Goal: Task Accomplishment & Management: Complete application form

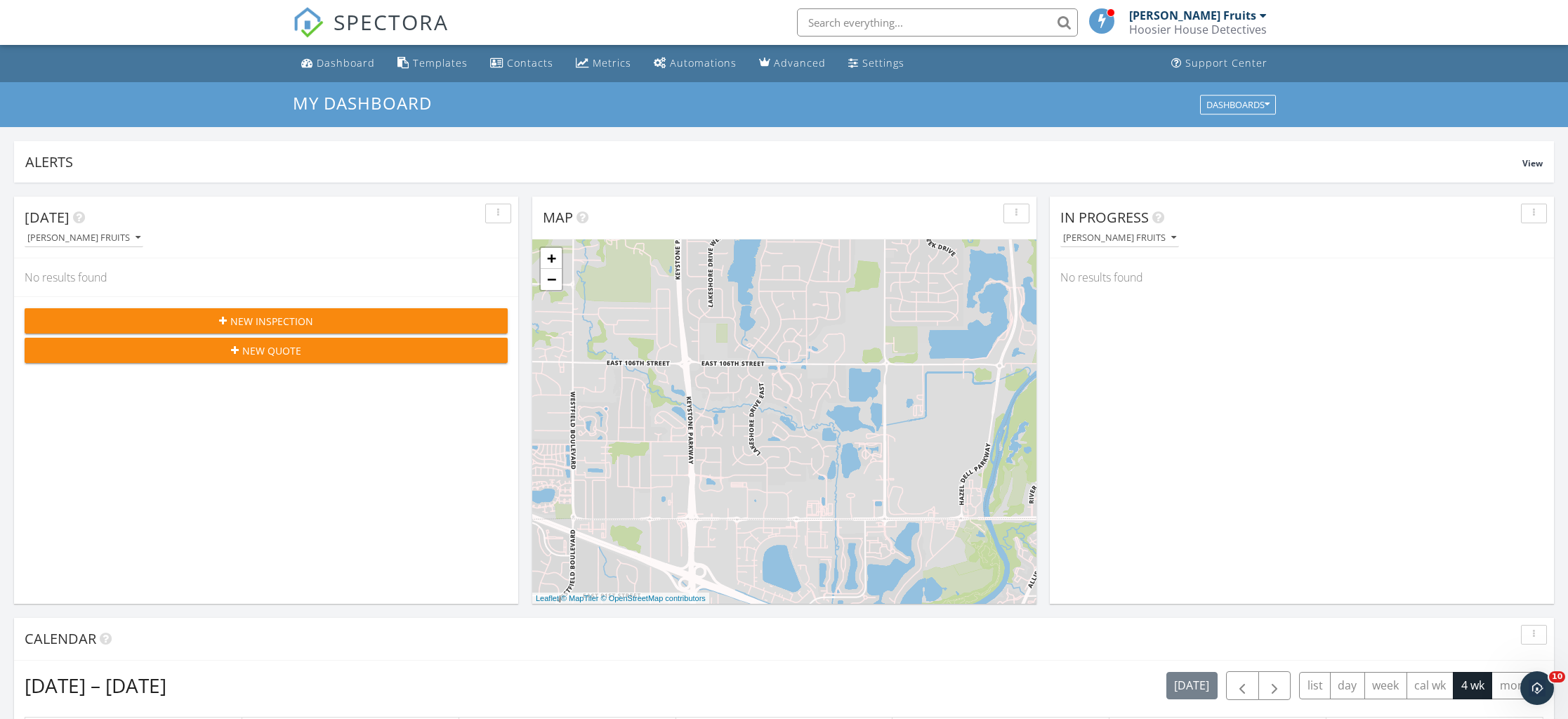
scroll to position [1279, 1569]
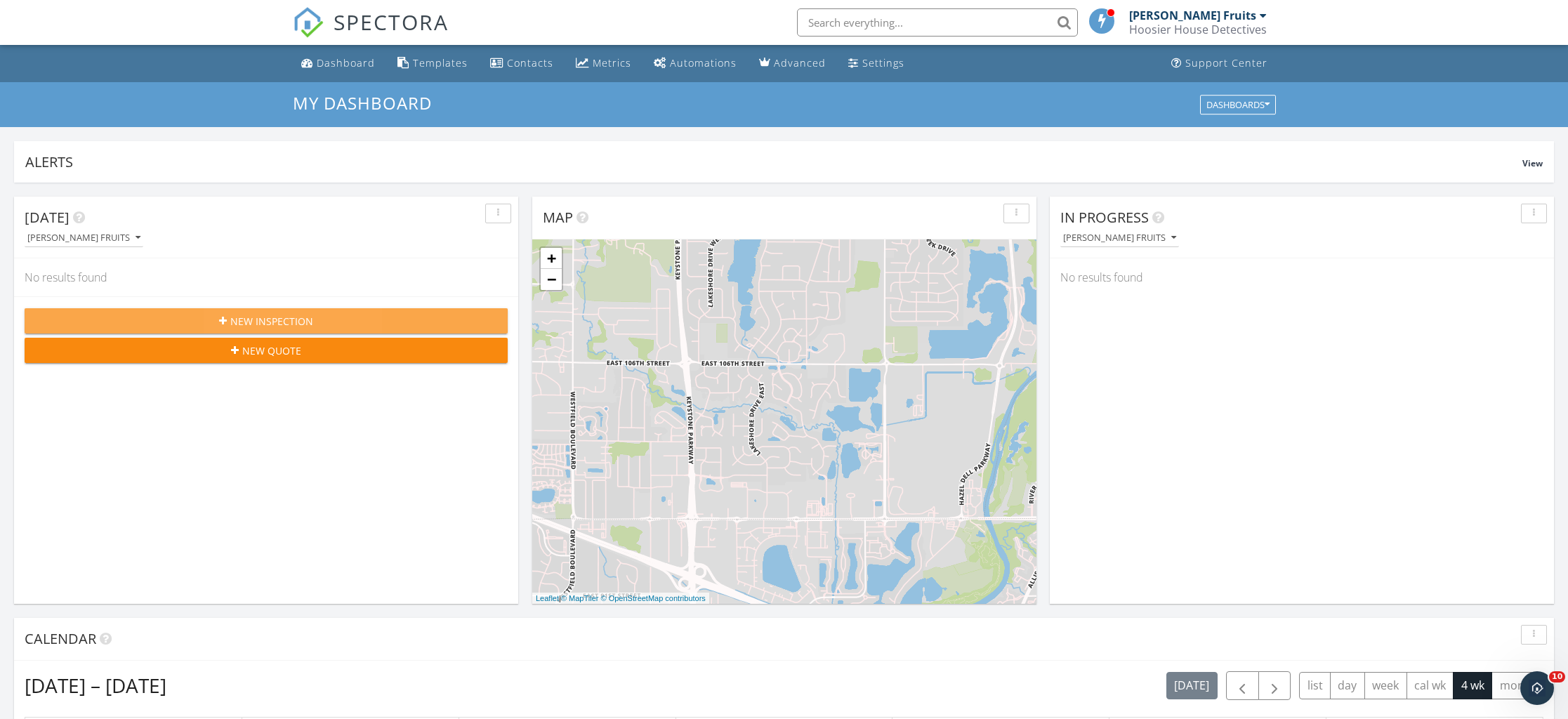
click at [296, 324] on span "New Inspection" at bounding box center [272, 321] width 83 height 15
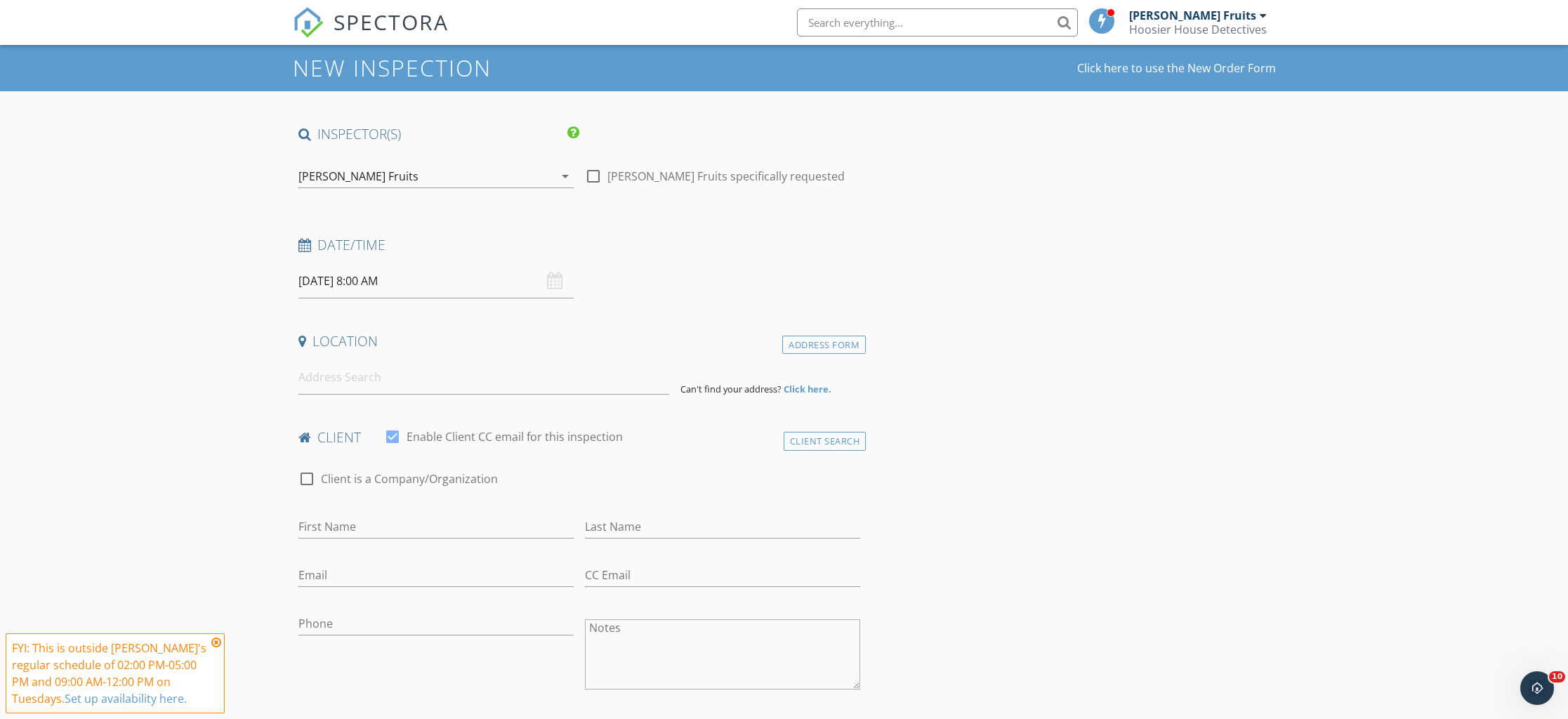
scroll to position [34, 0]
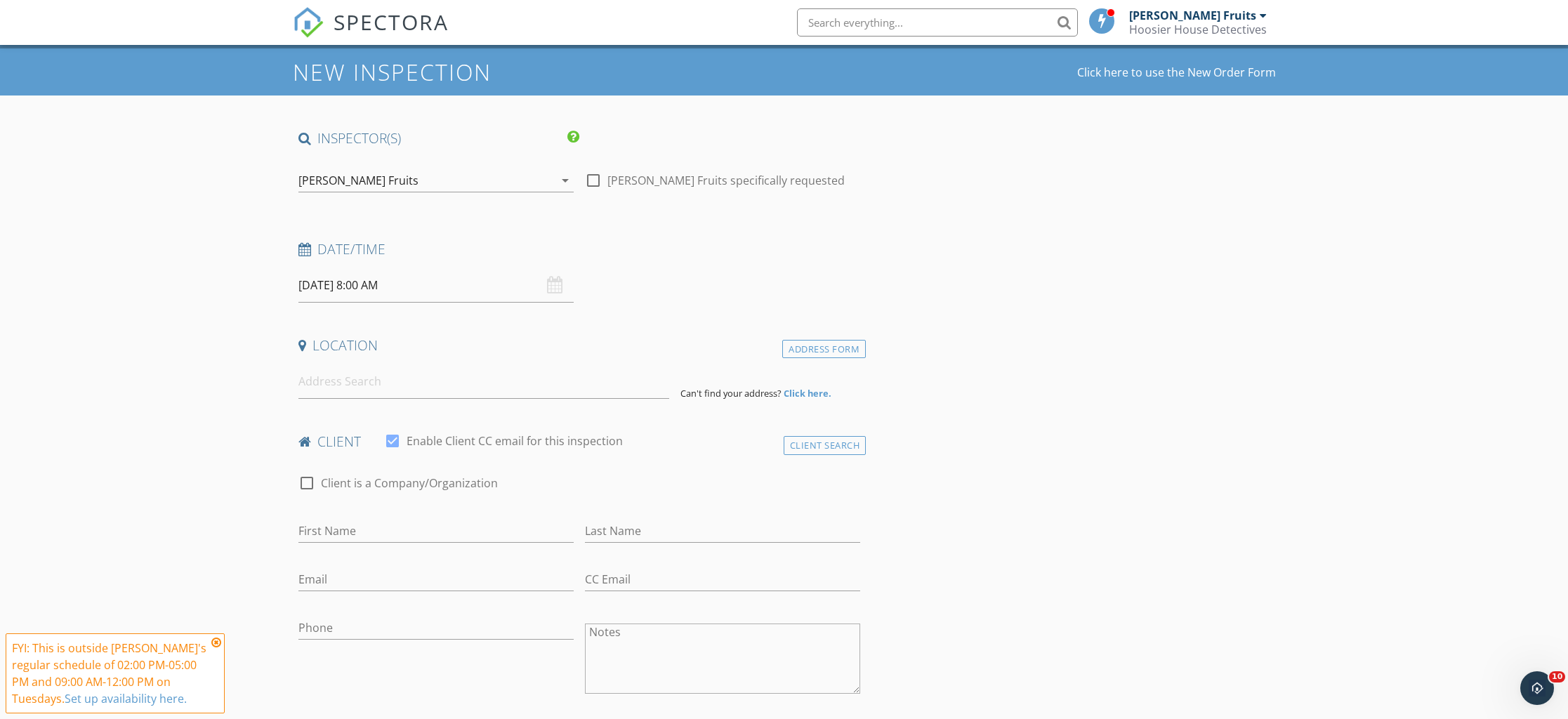
click at [595, 181] on div at bounding box center [593, 180] width 24 height 24
checkbox input "true"
click at [553, 285] on div "09/30/2025 8:00 AM" at bounding box center [436, 285] width 275 height 35
click at [550, 287] on div "09/30/2025 8:00 AM" at bounding box center [436, 285] width 275 height 35
click at [557, 283] on div "09/30/2025 8:00 AM" at bounding box center [436, 285] width 275 height 35
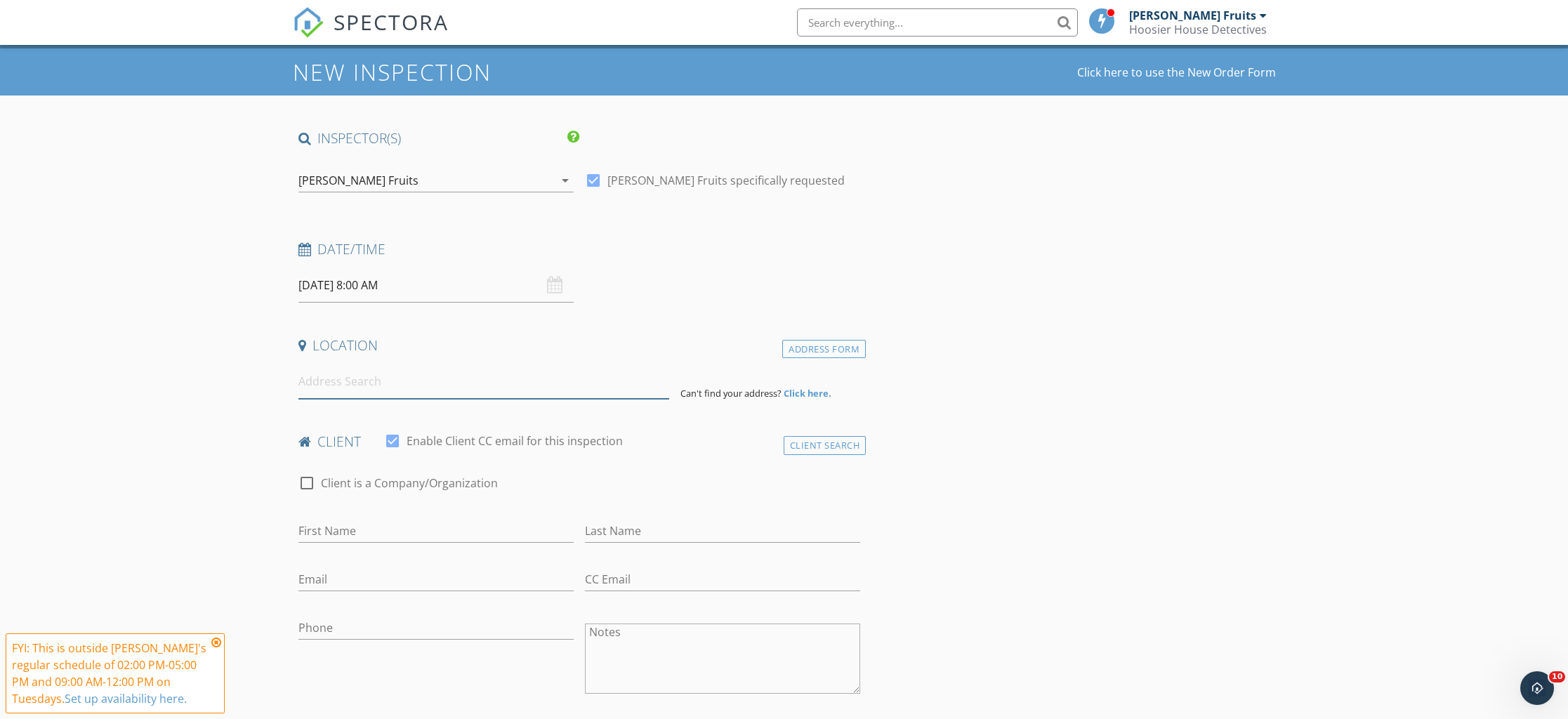
click at [418, 388] on input at bounding box center [484, 382] width 371 height 35
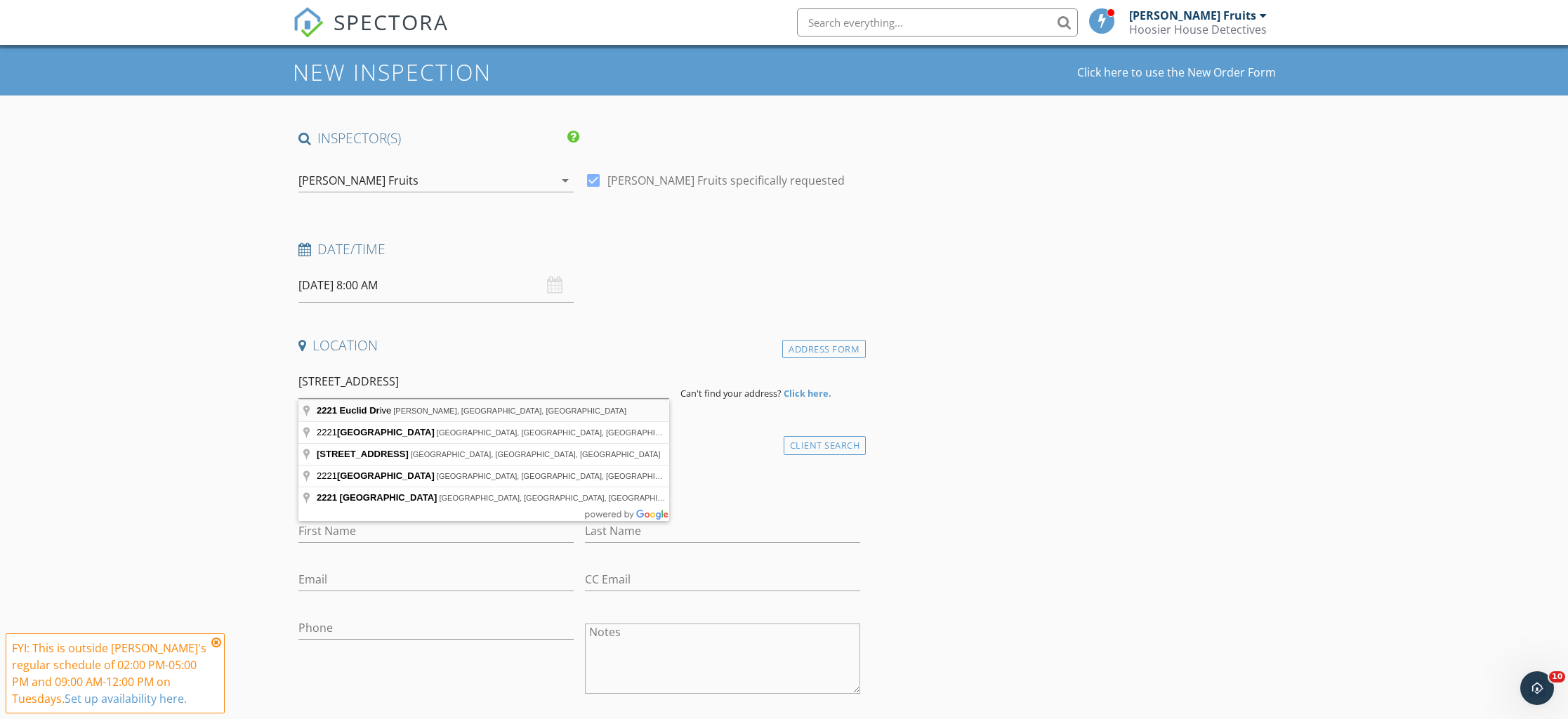
type input "2221 Euclid Drive, Anderson, IN, USA"
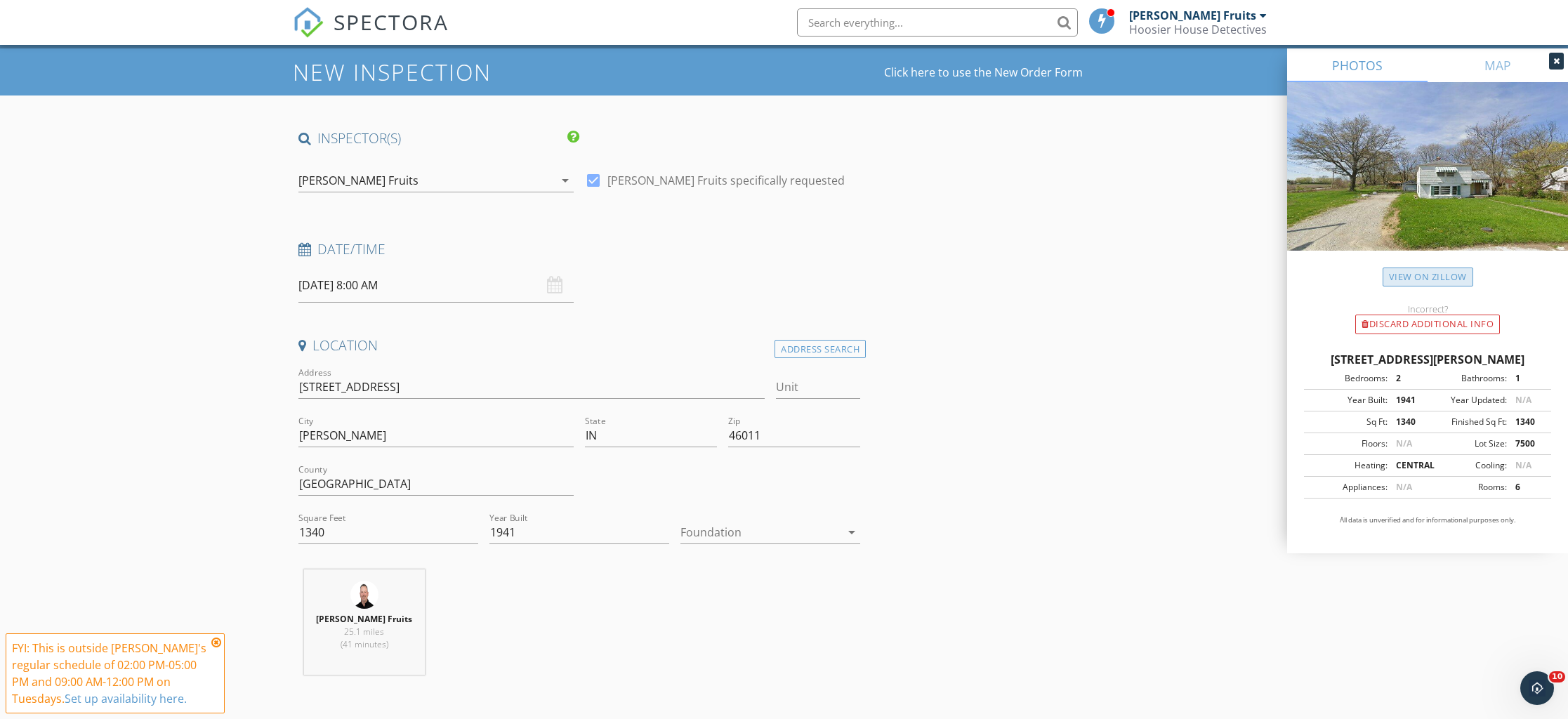
click at [1451, 277] on link "View on Zillow" at bounding box center [1427, 277] width 91 height 19
click at [746, 538] on div at bounding box center [760, 532] width 160 height 22
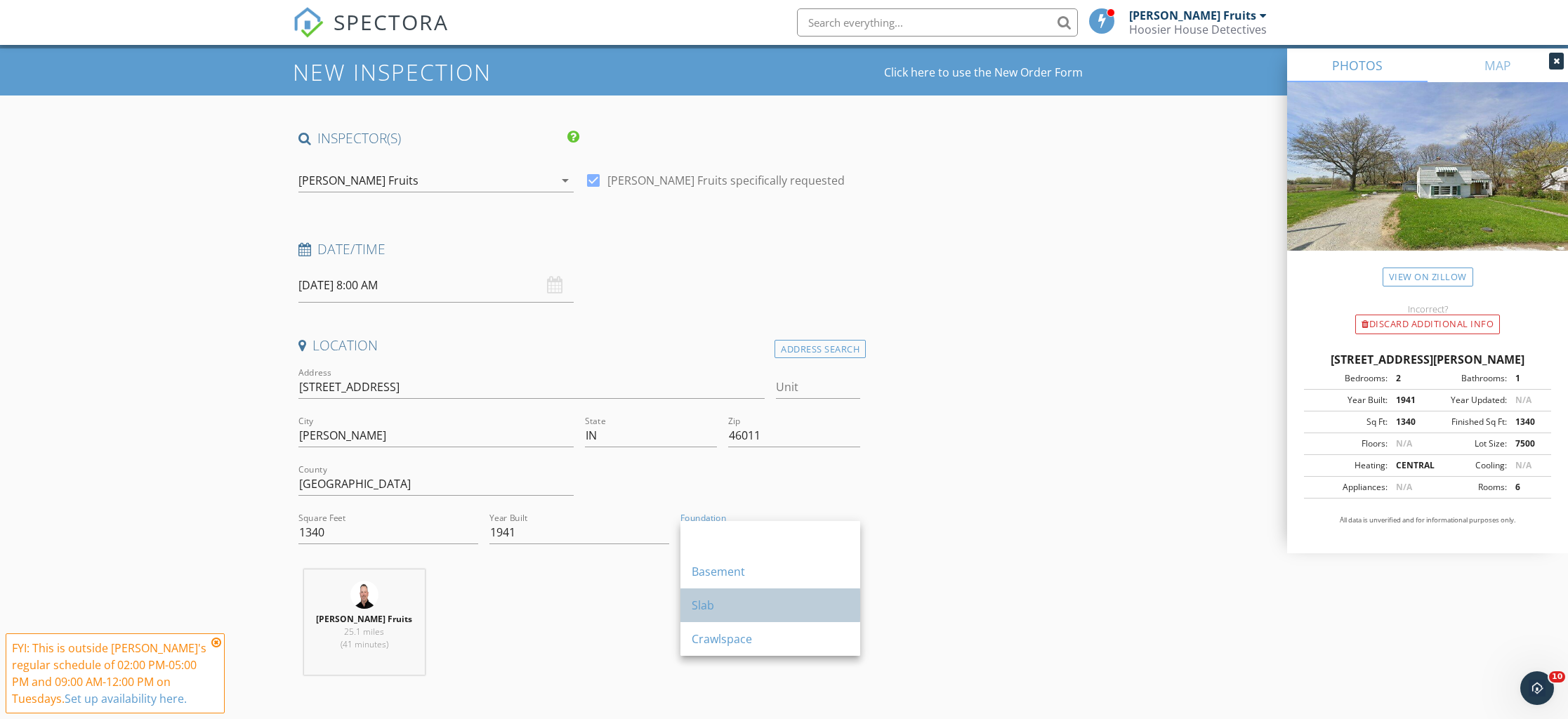
click at [718, 600] on div "Slab" at bounding box center [770, 605] width 157 height 17
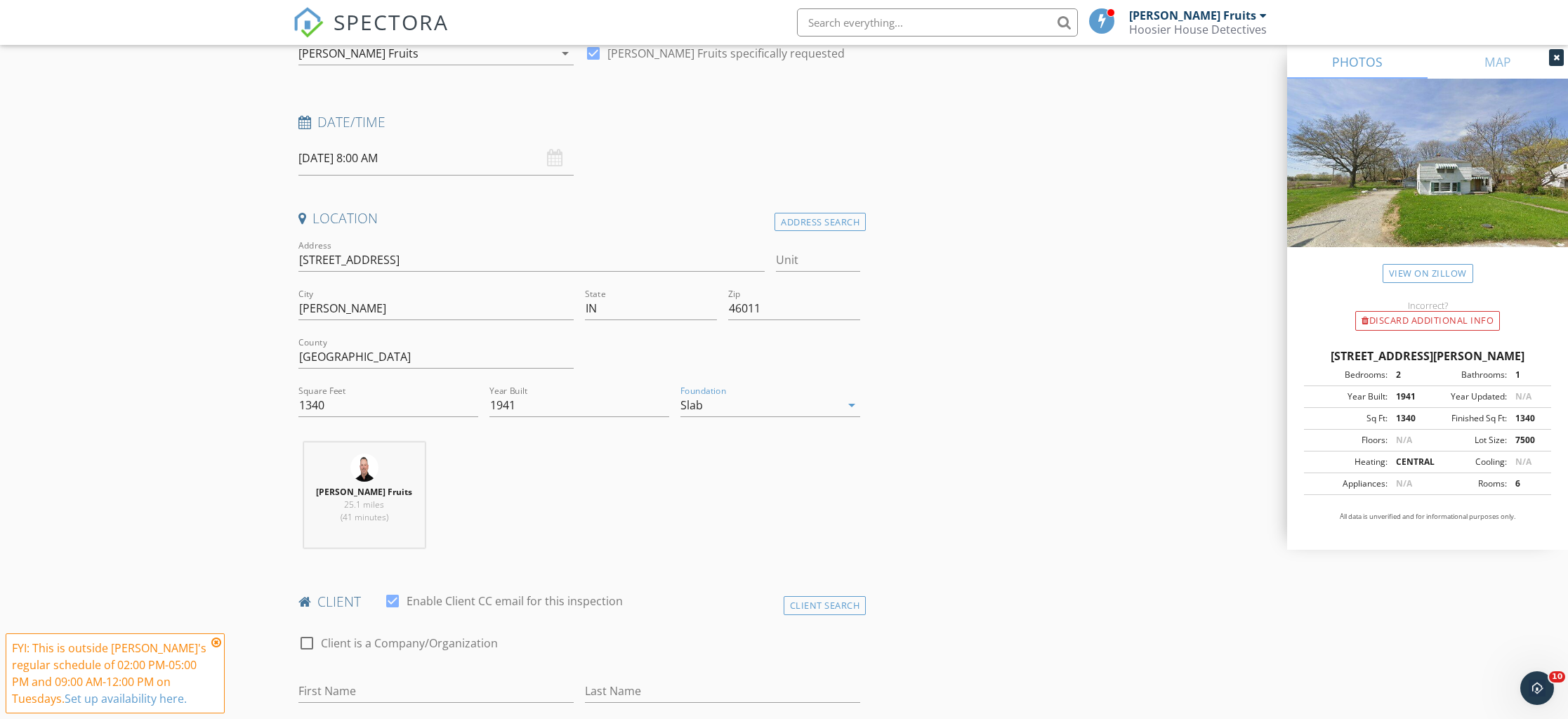
scroll to position [160, 0]
click at [554, 155] on div "09/30/2025 8:00 AM" at bounding box center [436, 160] width 275 height 35
click at [553, 157] on div "09/30/2025 8:00 AM" at bounding box center [436, 160] width 275 height 35
click at [371, 167] on input "09/30/2025 8:00 AM" at bounding box center [436, 160] width 275 height 35
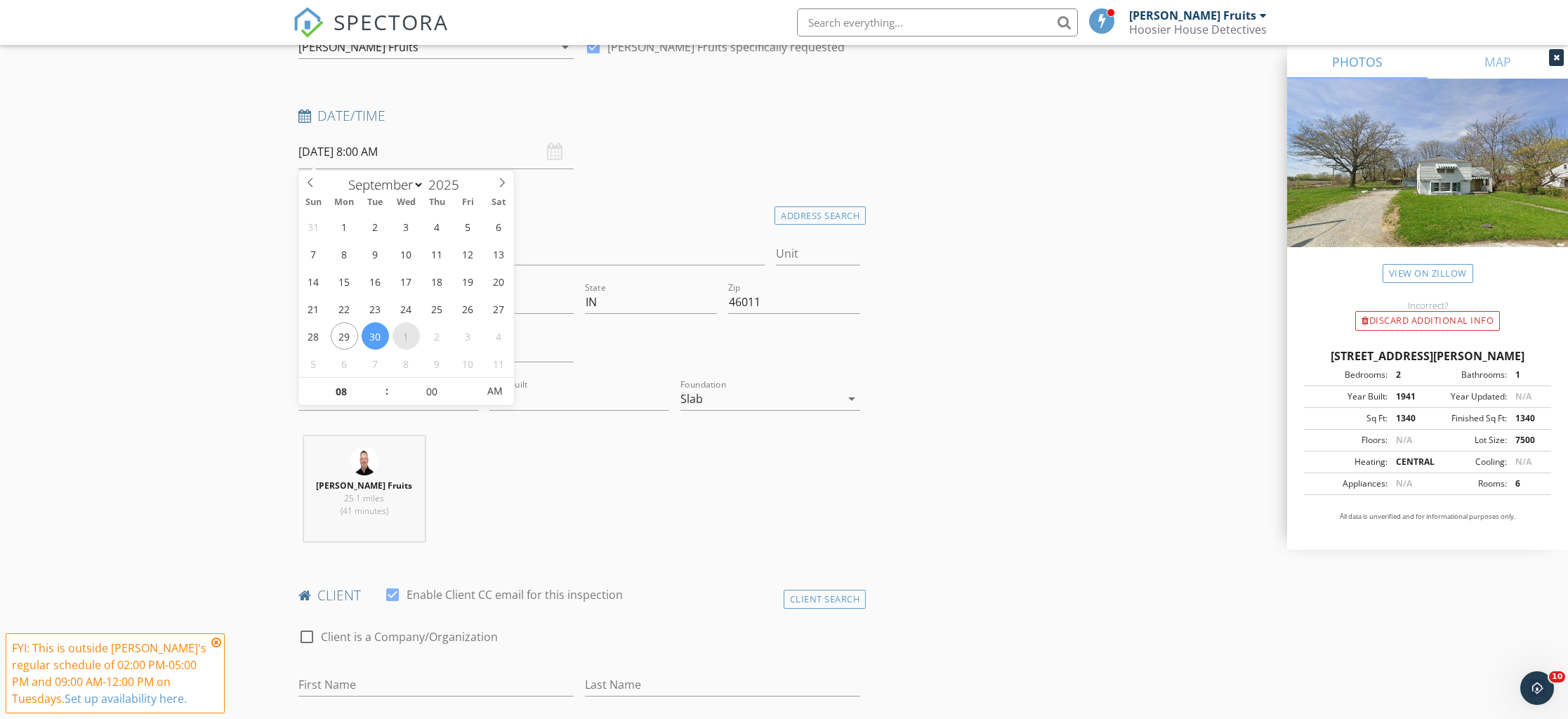
scroll to position [168, 0]
select select "9"
type input "10/03/2025 8:00 AM"
type input "09"
type input "[DATE] 9:00 AM"
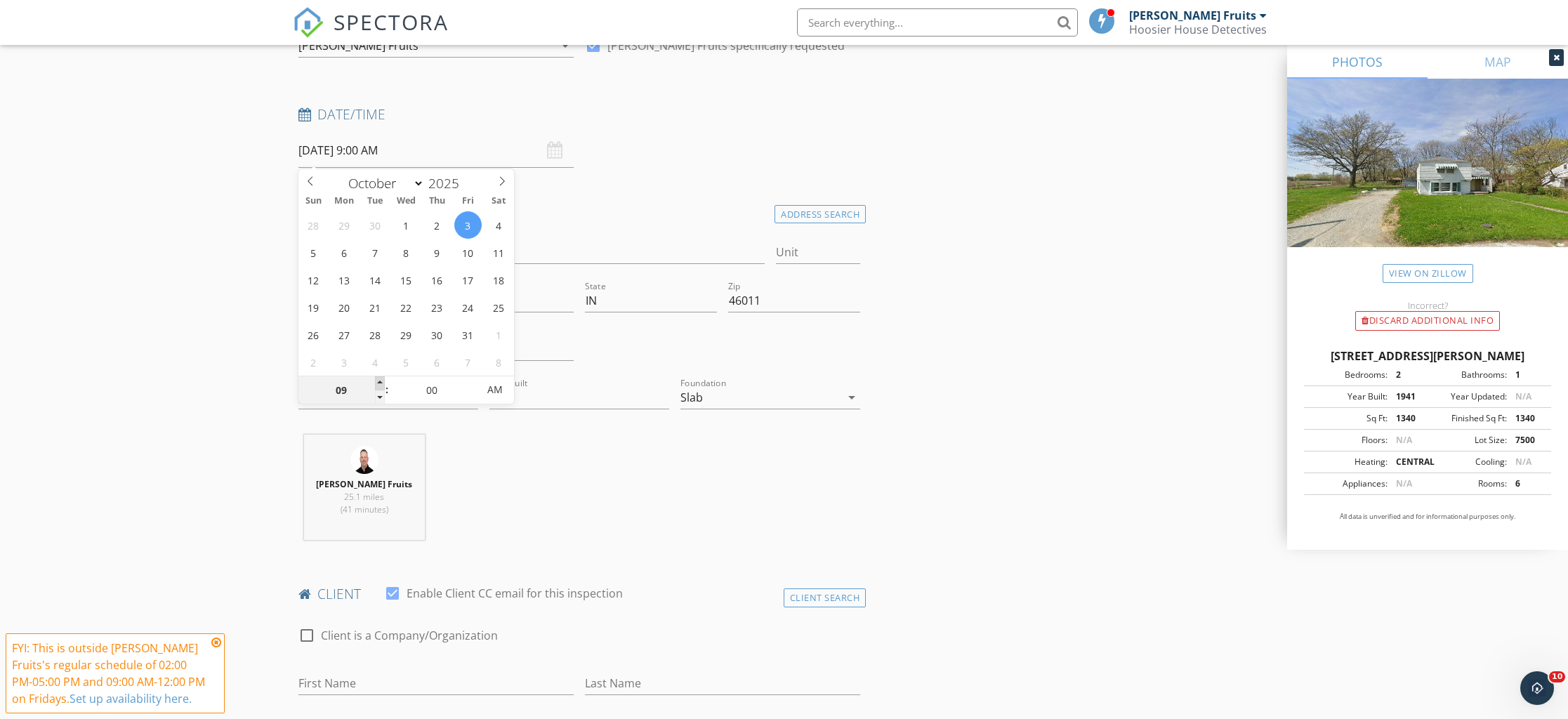
click at [380, 382] on span at bounding box center [379, 383] width 10 height 14
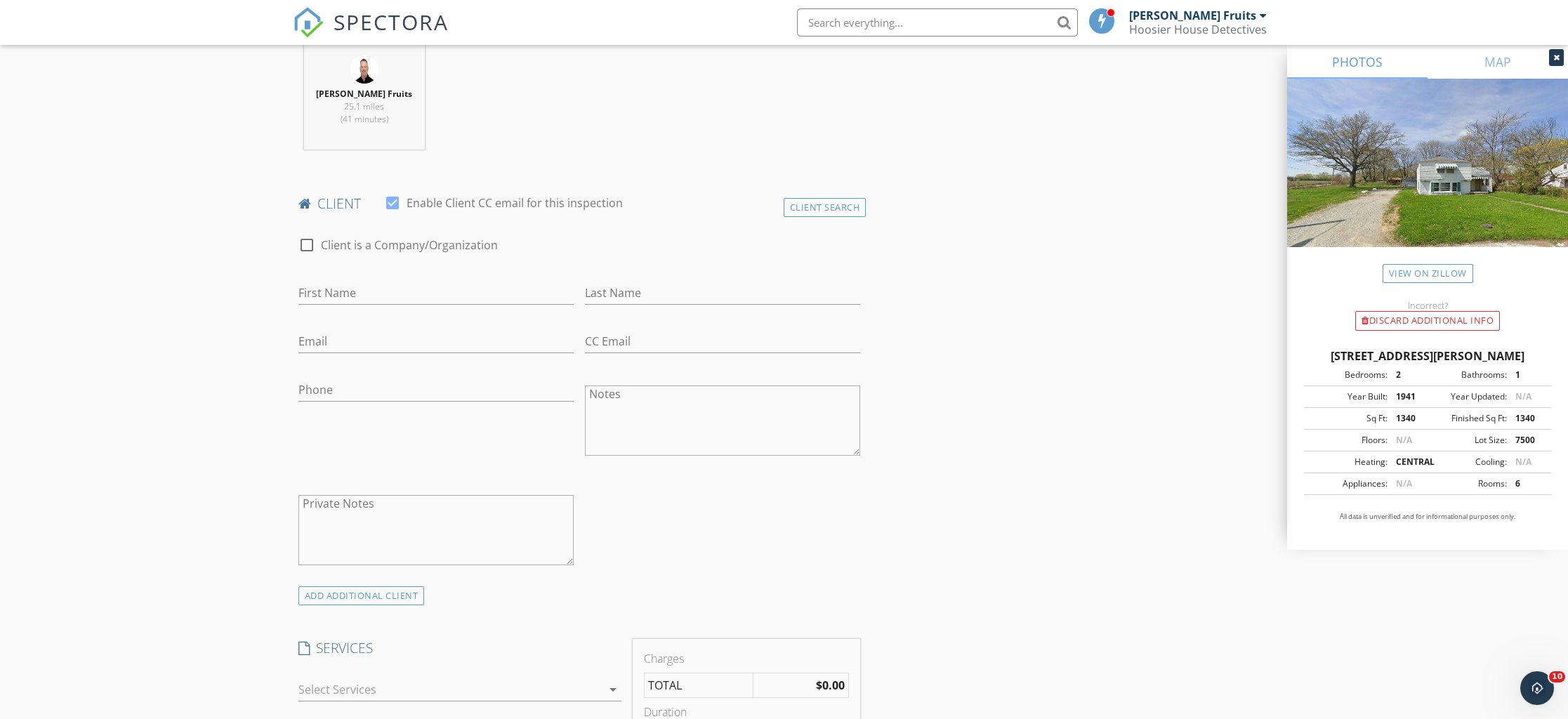
scroll to position [561, 0]
click at [373, 287] on input "First Name" at bounding box center [436, 292] width 275 height 23
type input "C"
type input "Cyle"
type input "[PERSON_NAME]"
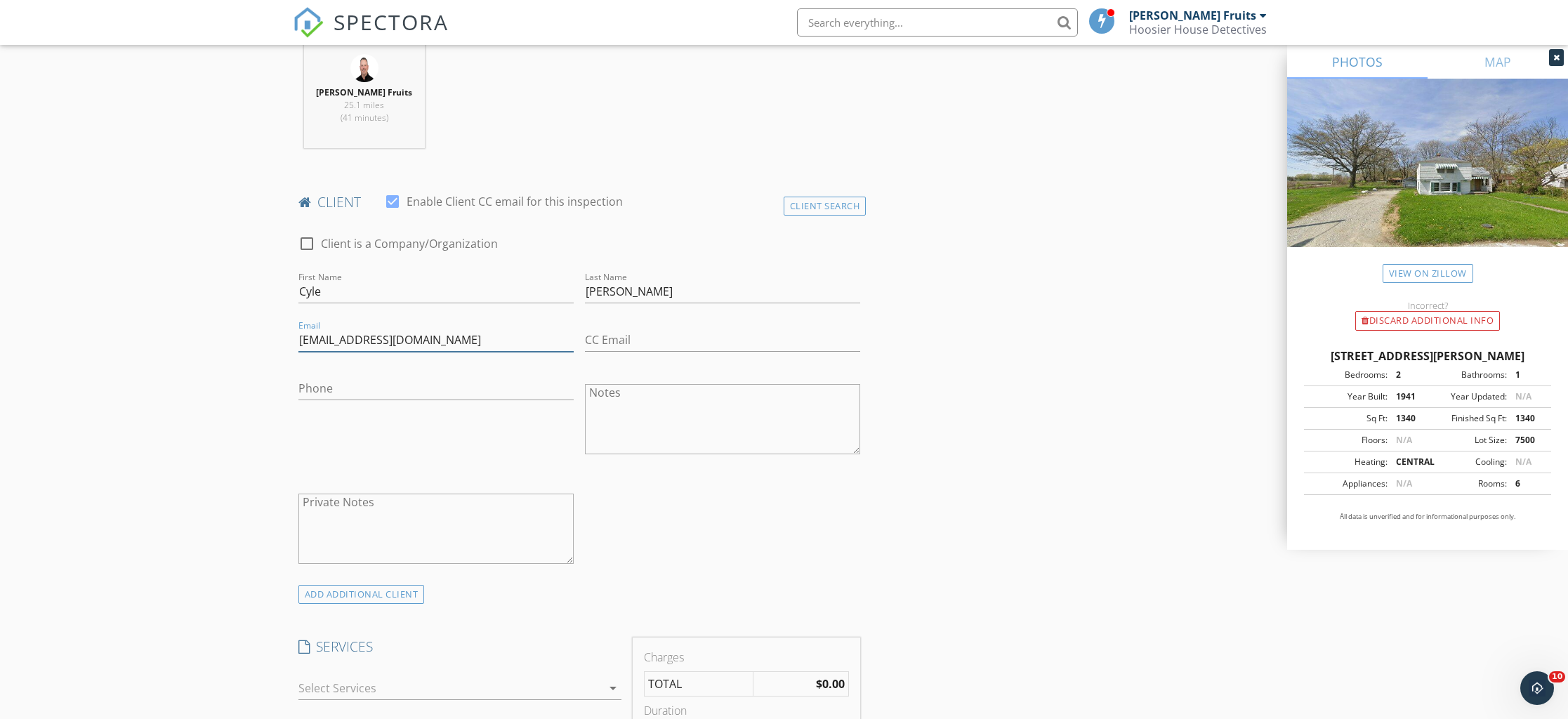
type input "[EMAIL_ADDRESS][DOMAIN_NAME]"
type input "3"
click at [398, 392] on input "Phone" at bounding box center [436, 393] width 275 height 23
type input "3"
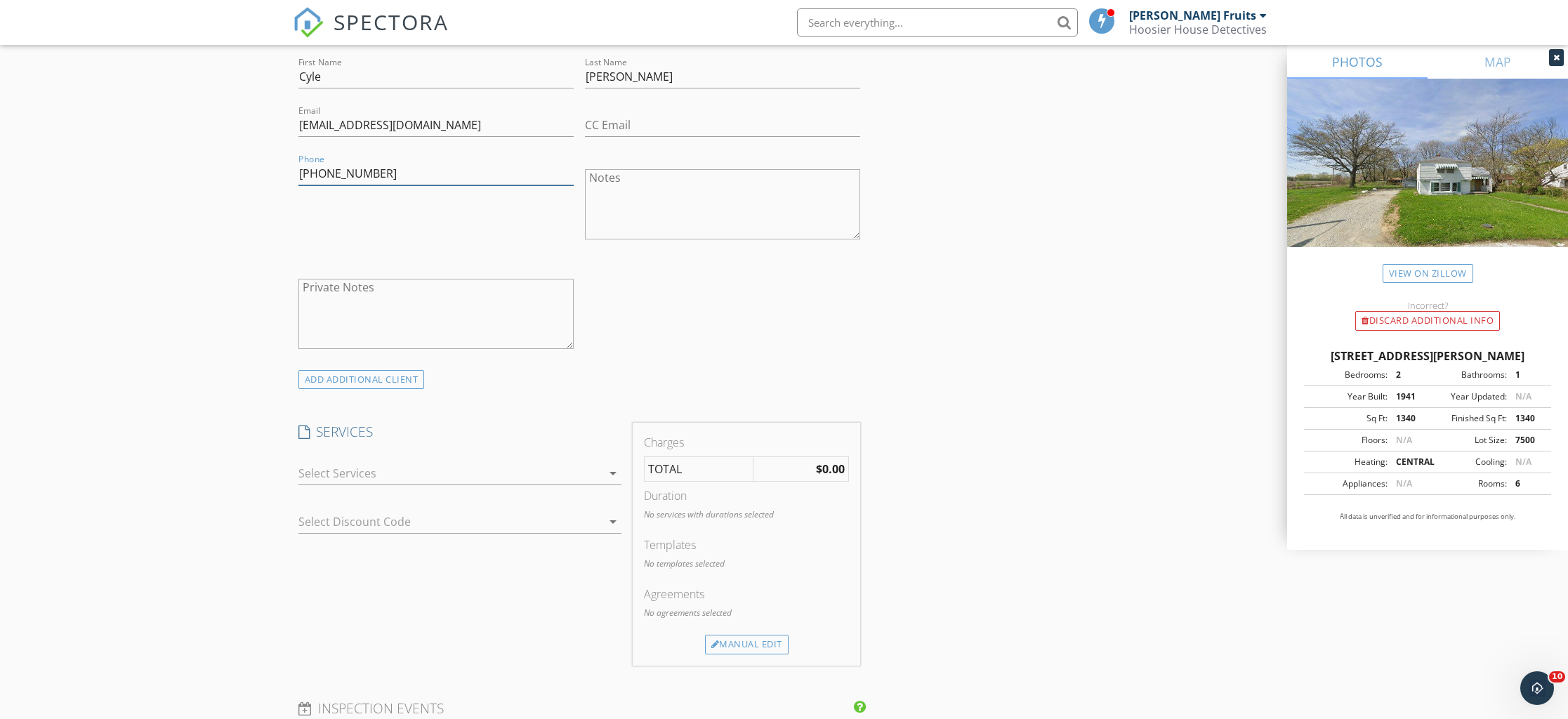
scroll to position [777, 0]
type input "[PHONE_NUMBER]"
click at [524, 473] on div at bounding box center [450, 472] width 303 height 22
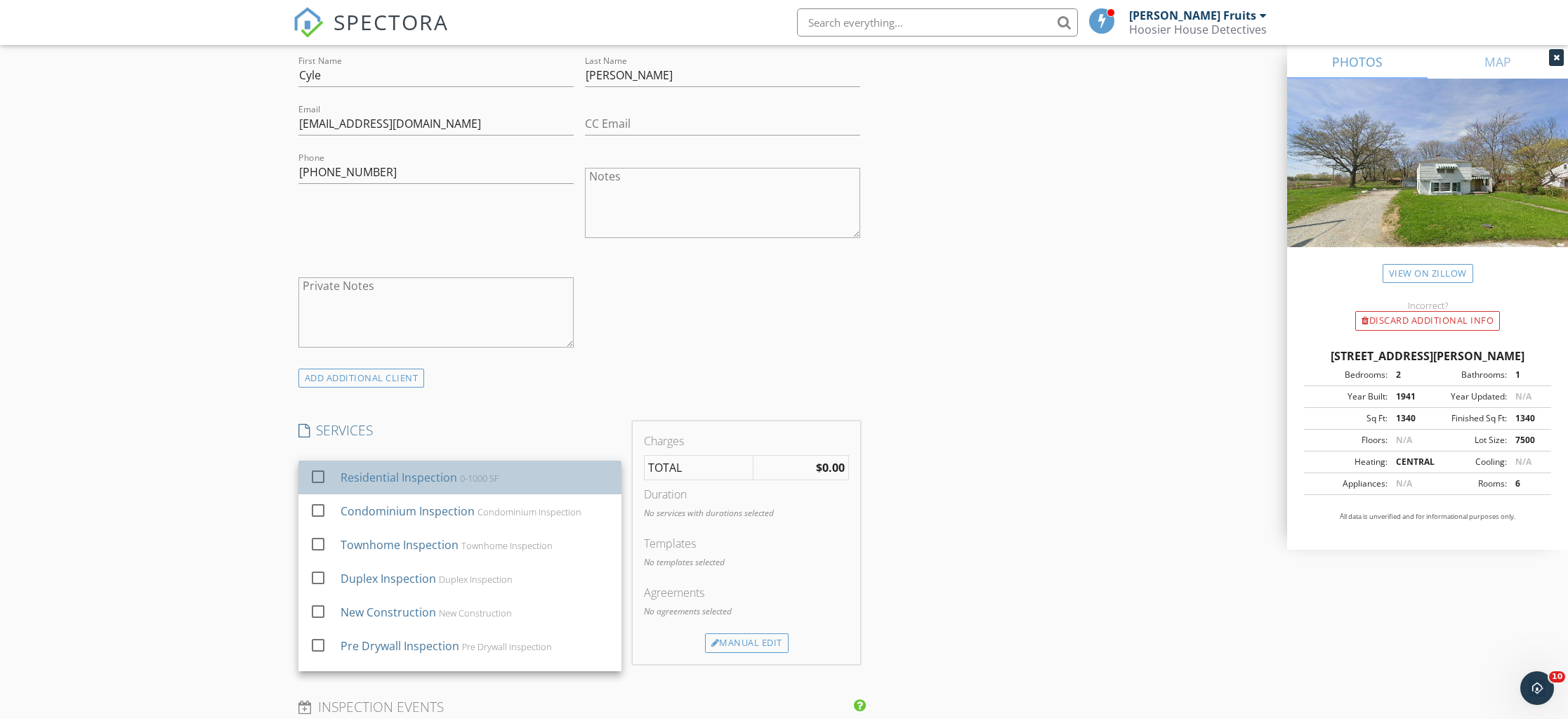
click at [422, 488] on div "Residential Inspection 0-1000 SF" at bounding box center [475, 477] width 270 height 28
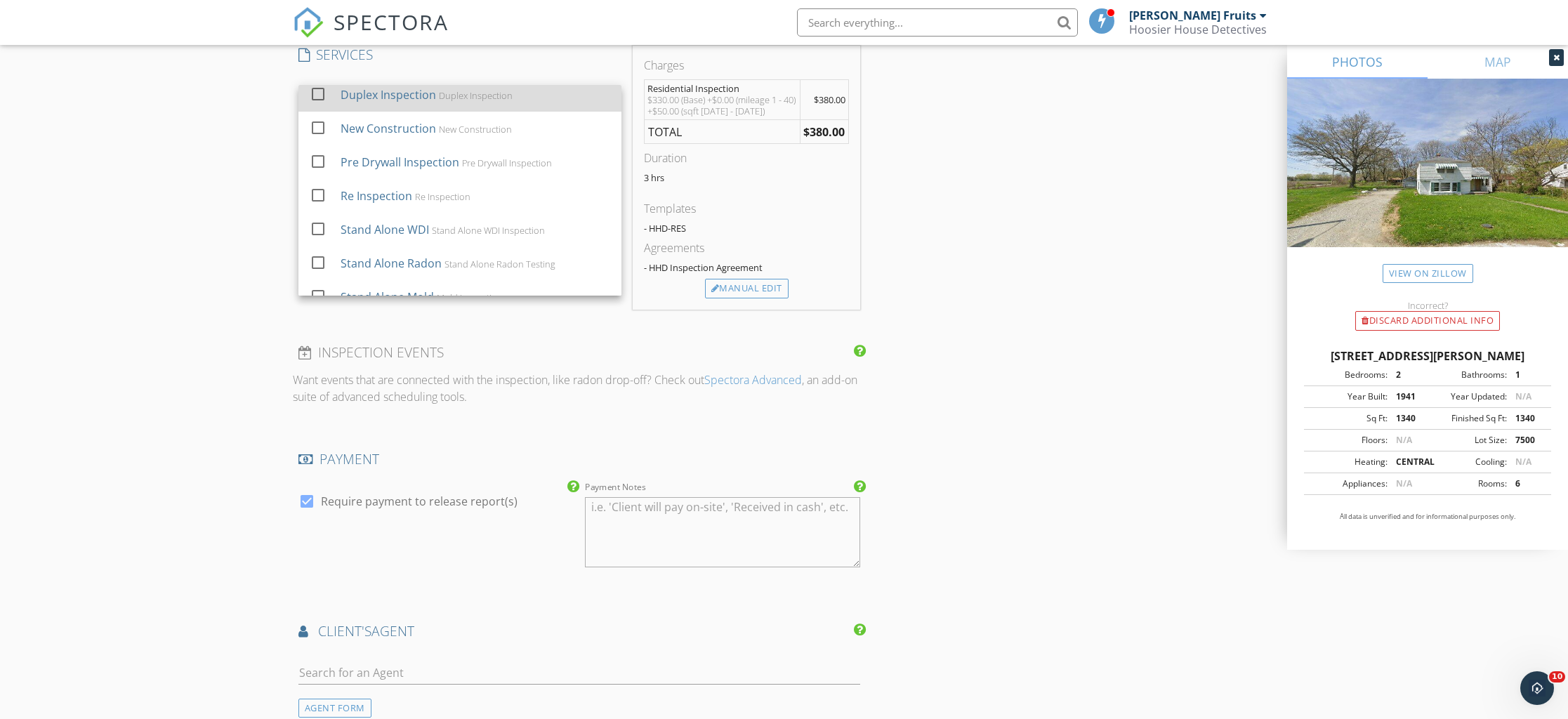
scroll to position [0, 0]
click at [600, 336] on div "INSPECTOR(S) check_box Chris Fruits PRIMARY Chris Fruits arrow_drop_down check_…" at bounding box center [579, 210] width 574 height 2400
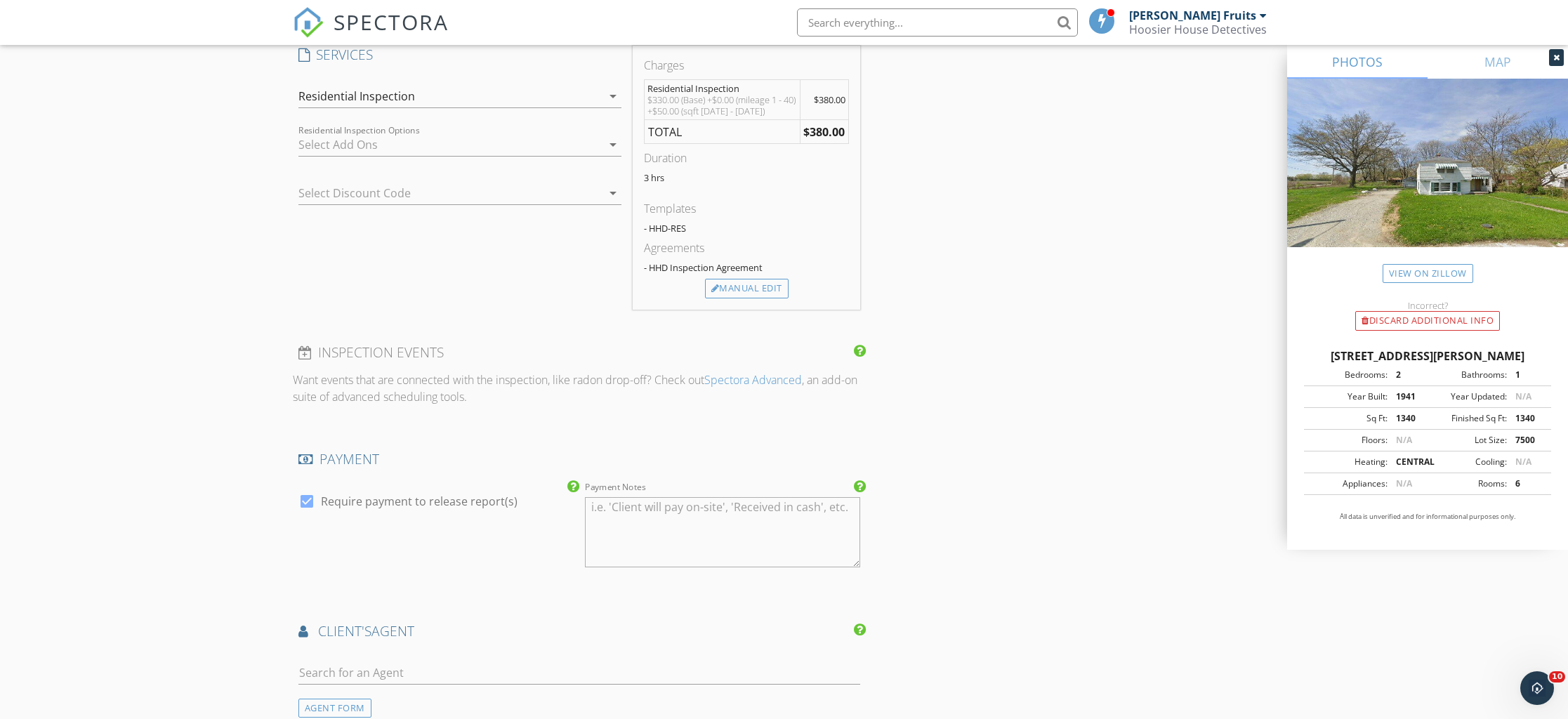
click at [447, 143] on div at bounding box center [450, 144] width 303 height 22
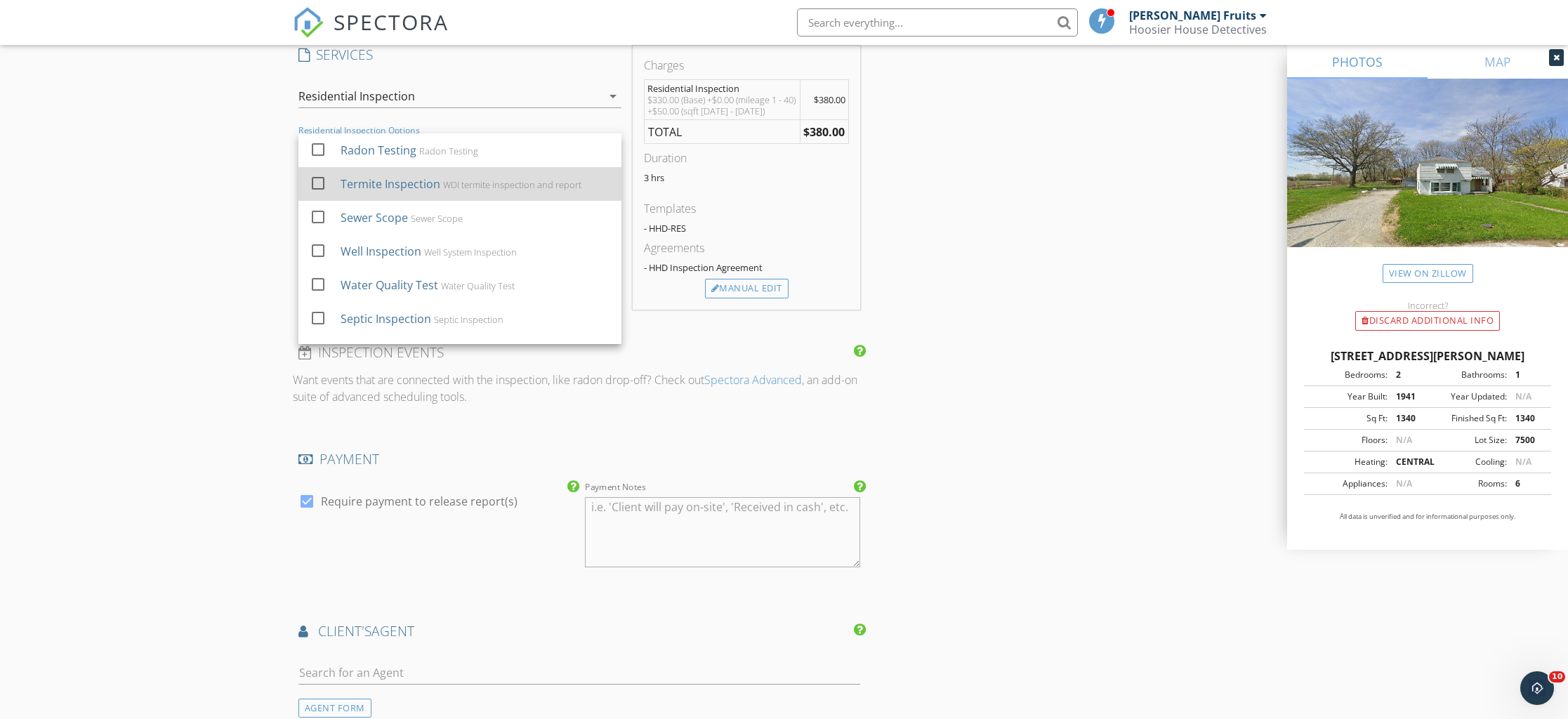
click at [320, 186] on div at bounding box center [318, 183] width 24 height 24
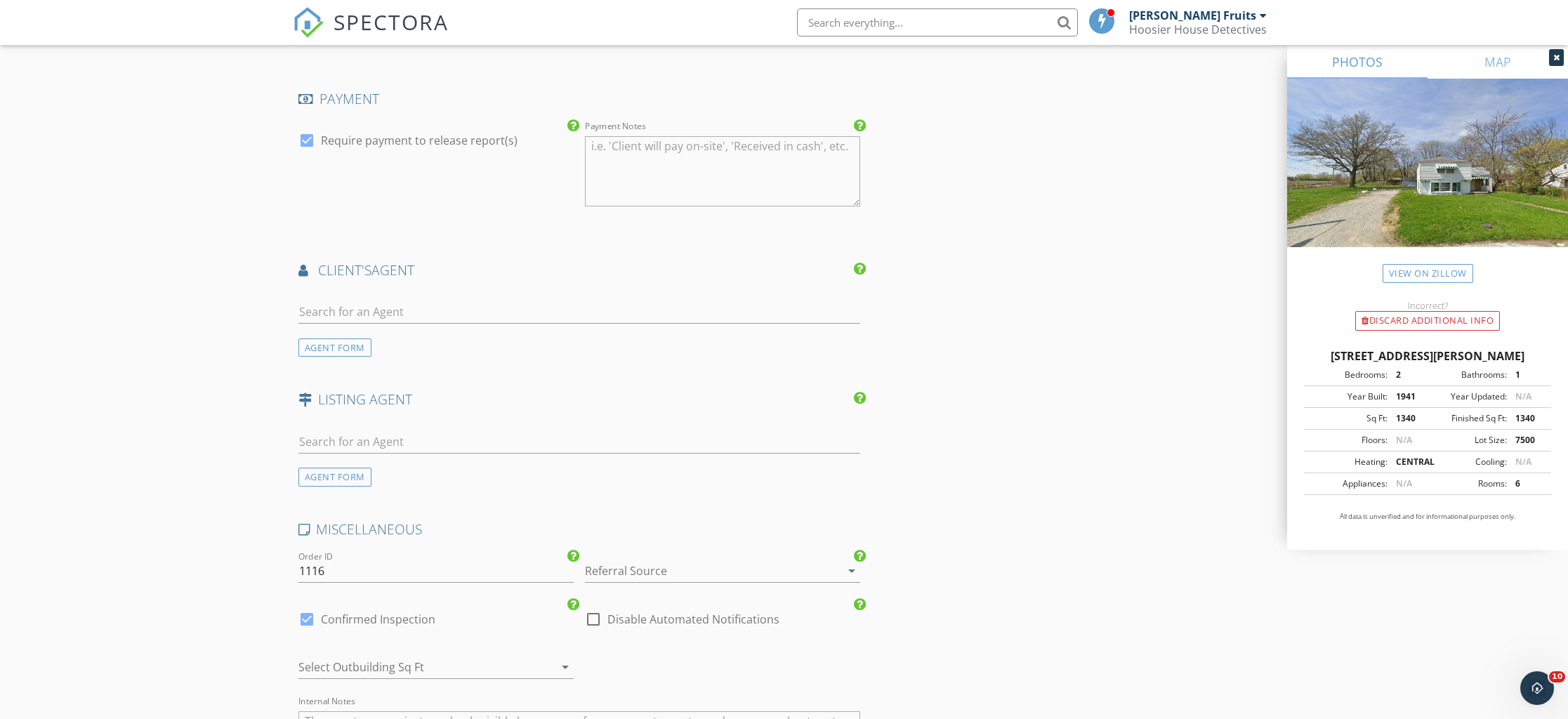
scroll to position [1555, 0]
click at [369, 316] on input "text" at bounding box center [580, 310] width 562 height 23
click at [329, 341] on div "AGENT FORM" at bounding box center [335, 346] width 73 height 19
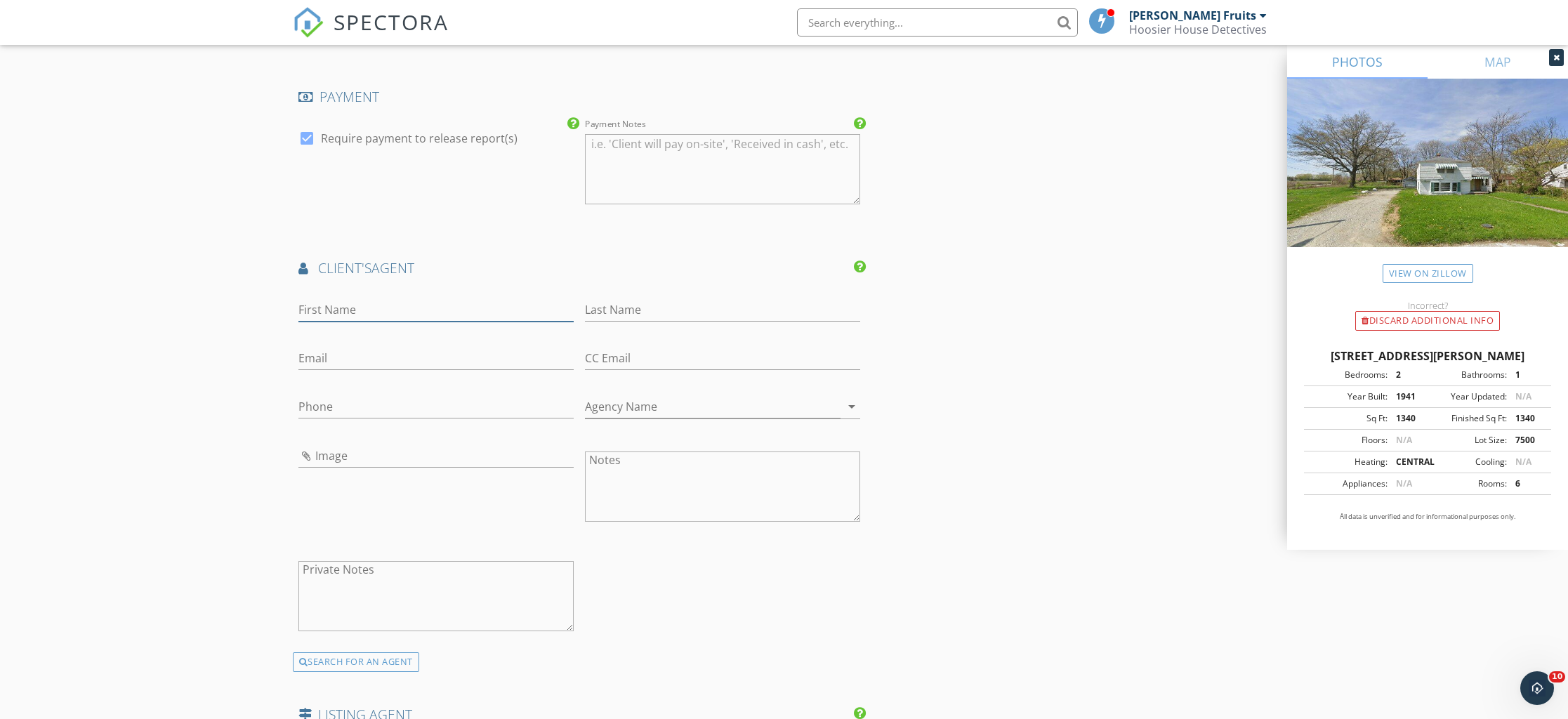
click at [357, 308] on input "First Name" at bounding box center [436, 310] width 275 height 23
type input "[PERSON_NAME]"
type input "[PERSON_NAME][EMAIL_ADDRESS][DOMAIN_NAME]"
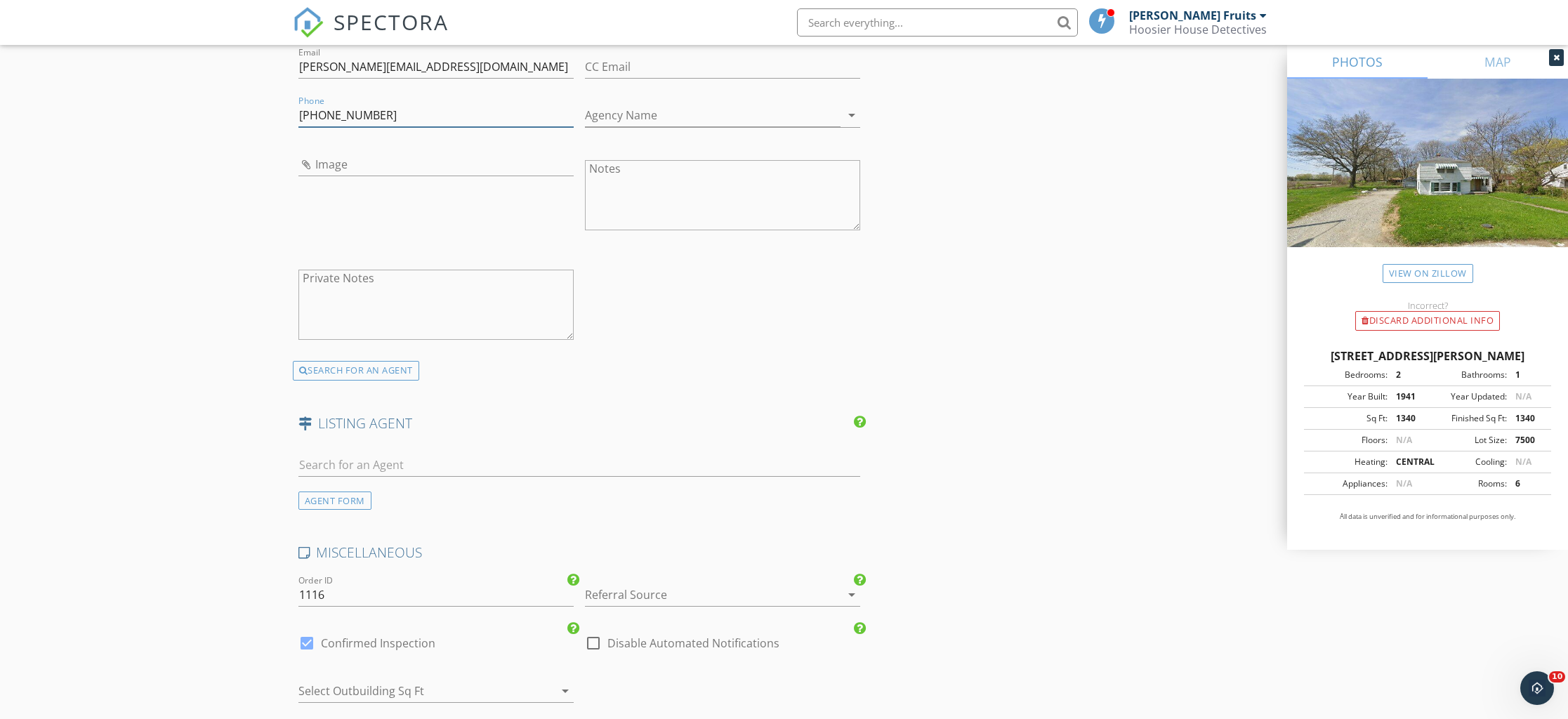
scroll to position [1859, 0]
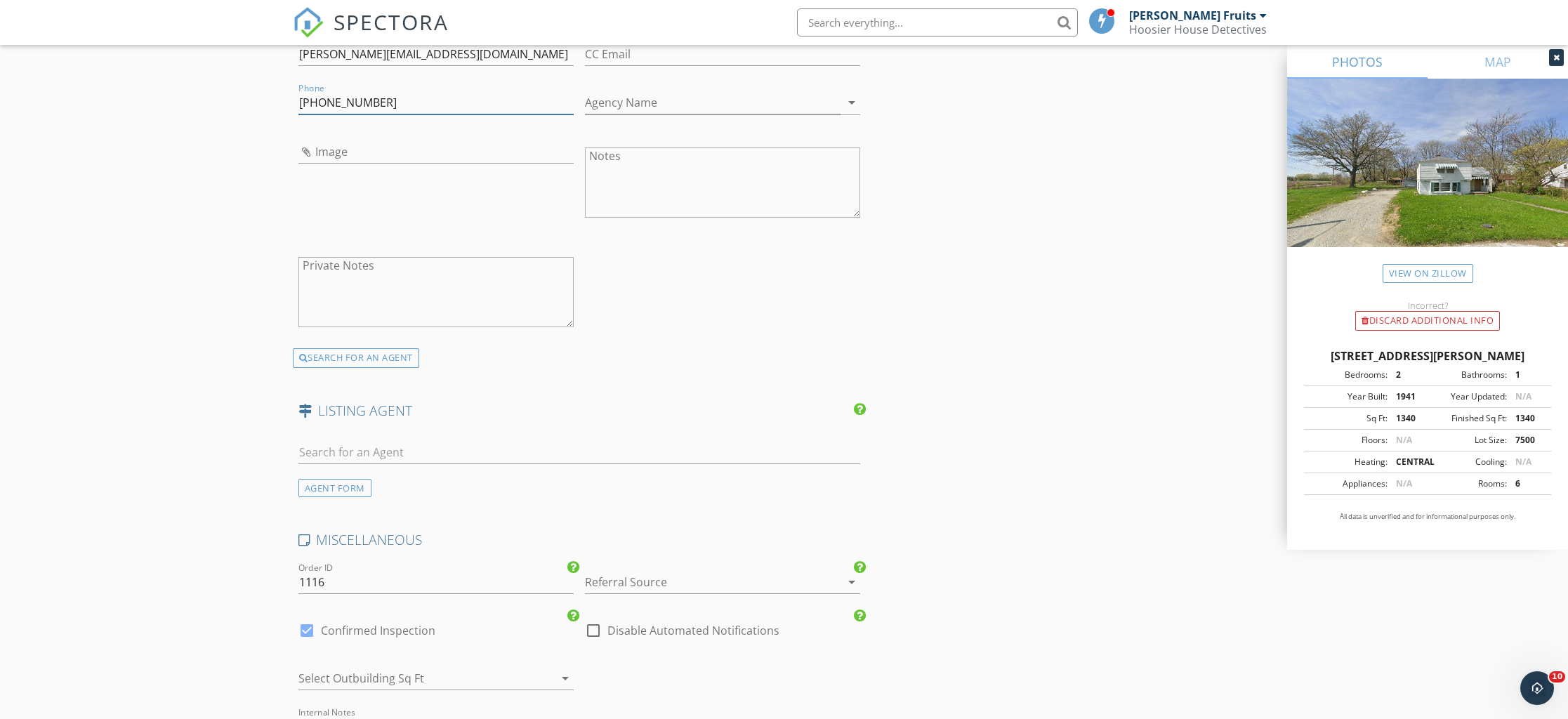
type input "[PHONE_NUMBER]"
click at [426, 447] on input "text" at bounding box center [580, 452] width 562 height 23
click at [423, 443] on input "text" at bounding box center [580, 452] width 562 height 23
type input "jonath"
click at [417, 563] on div "[PERSON_NAME]" at bounding box center [382, 557] width 87 height 17
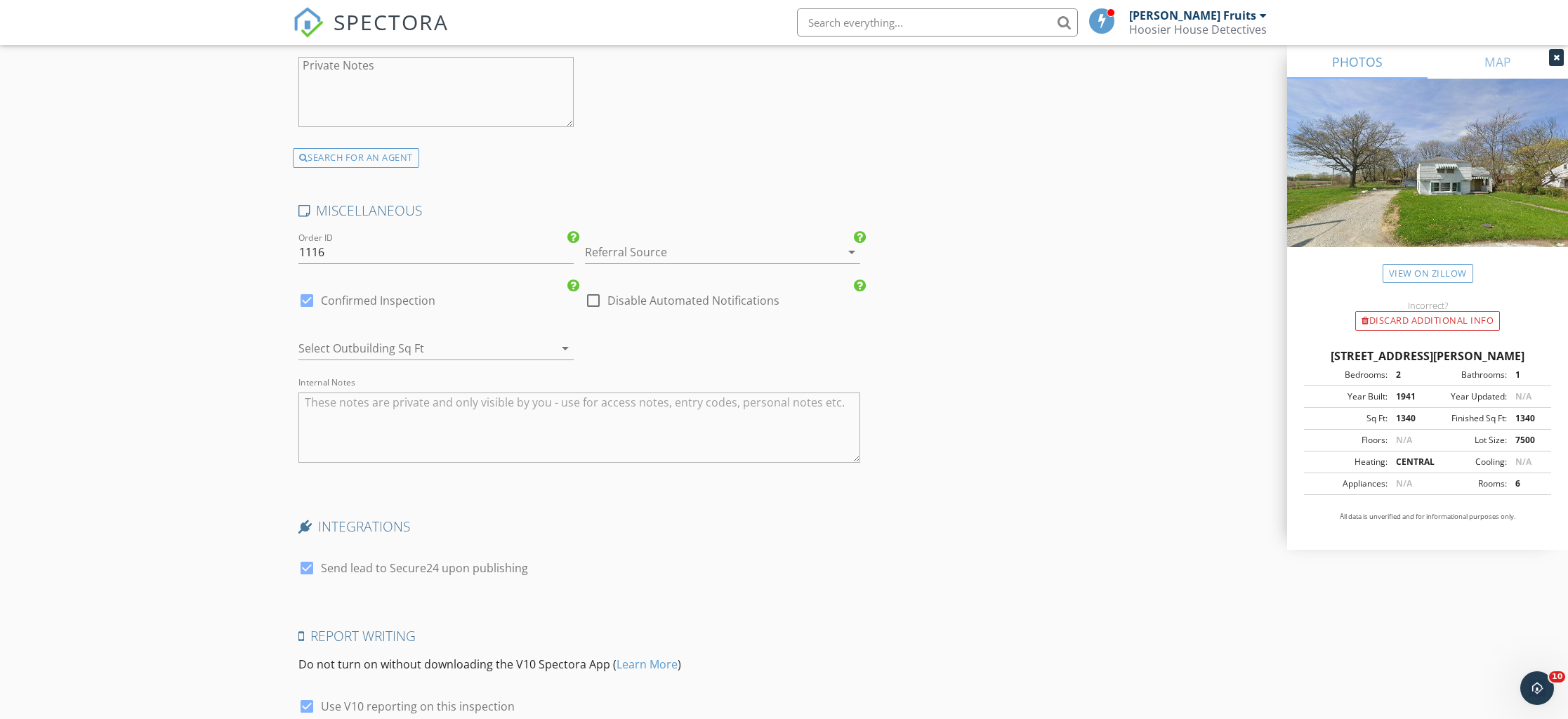
scroll to position [2510, 0]
click at [657, 250] on div at bounding box center [703, 247] width 236 height 22
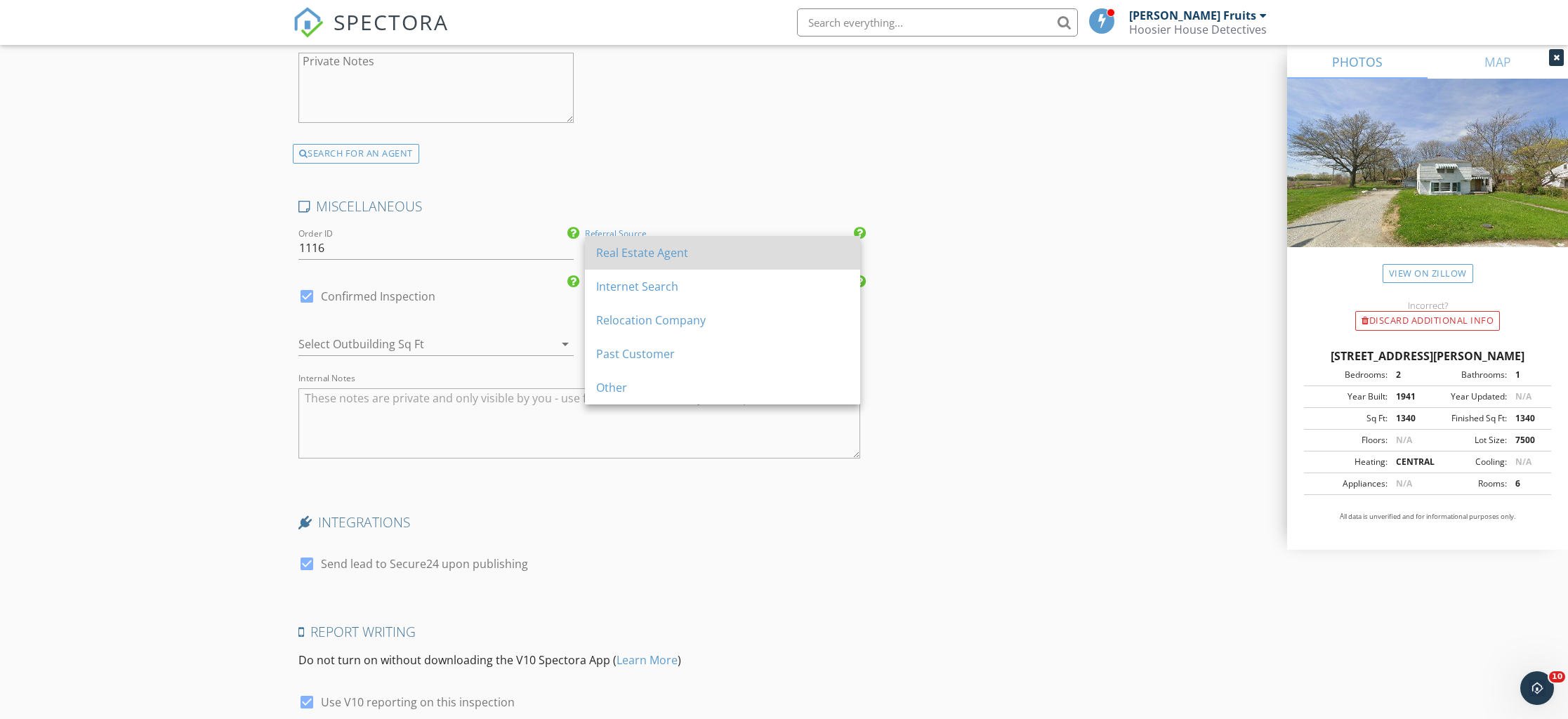
click at [619, 255] on div "Real Estate Agent" at bounding box center [722, 253] width 253 height 17
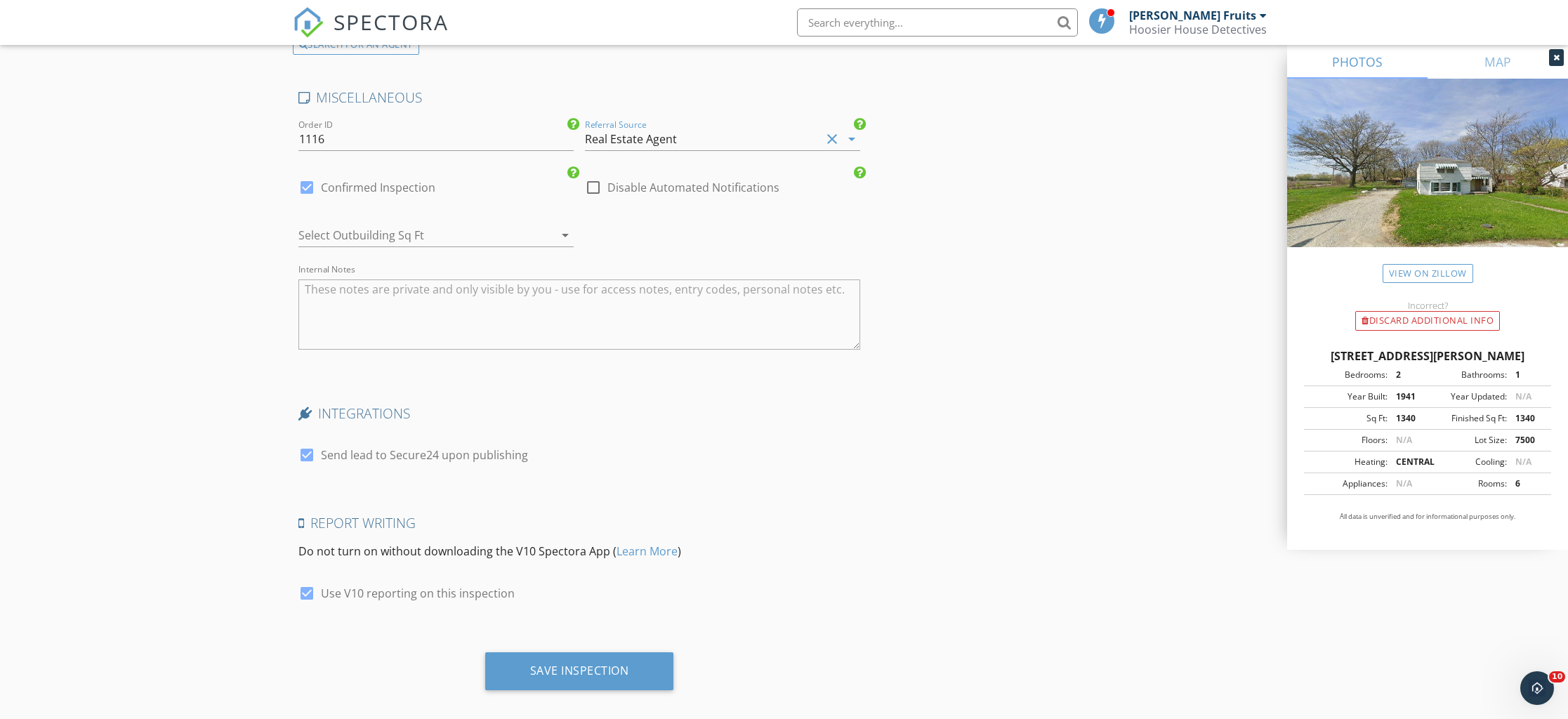
scroll to position [2633, 0]
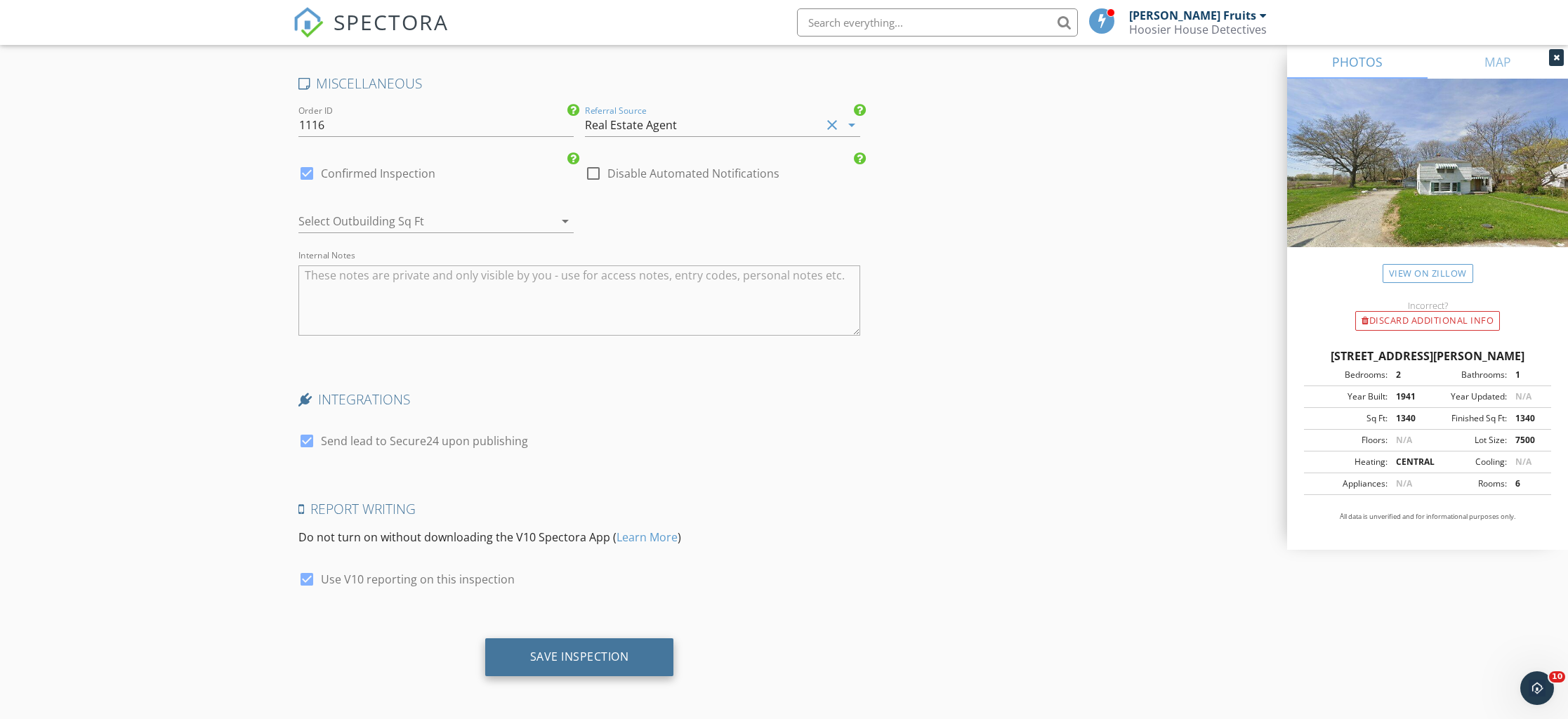
click at [620, 651] on div "Save Inspection" at bounding box center [579, 657] width 99 height 14
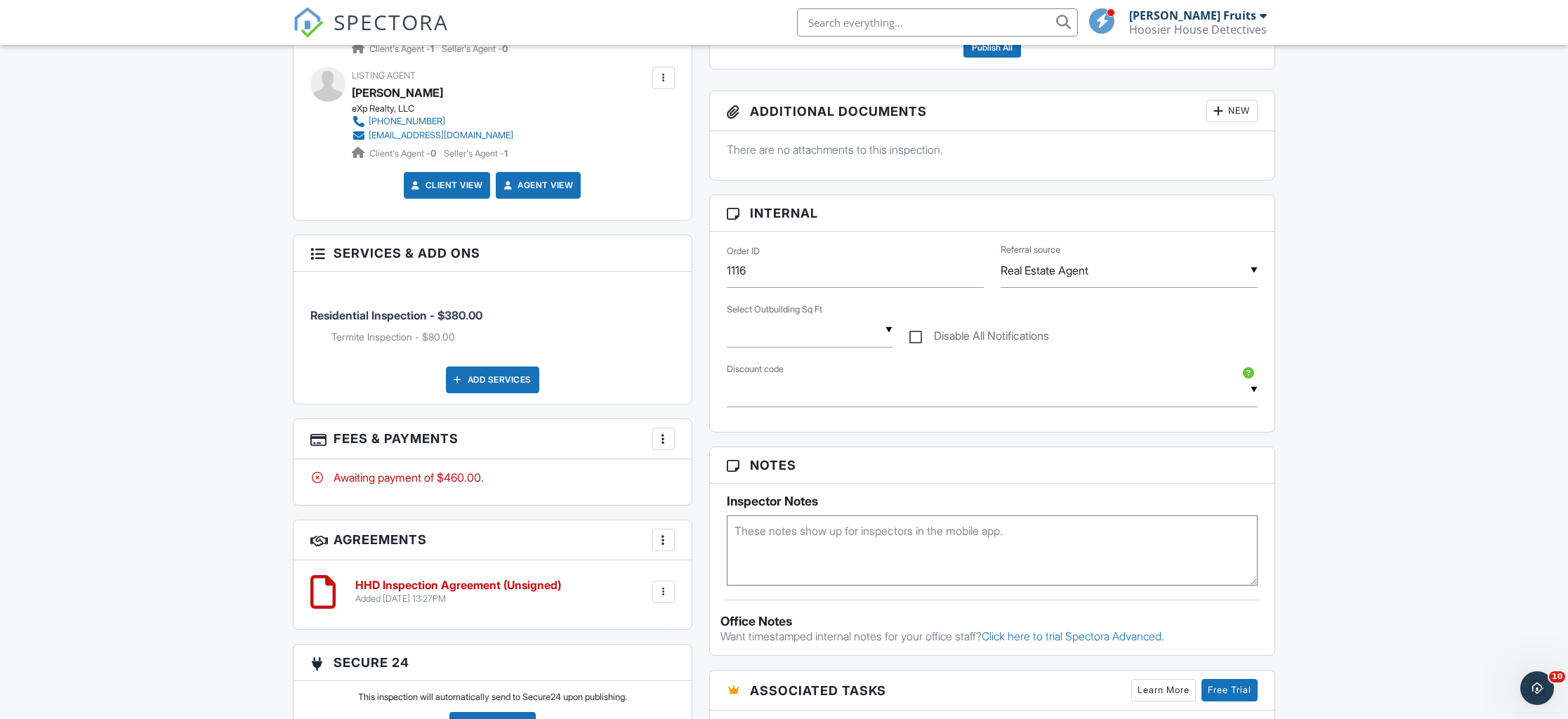
scroll to position [644, 0]
click at [830, 552] on textarea at bounding box center [992, 548] width 531 height 70
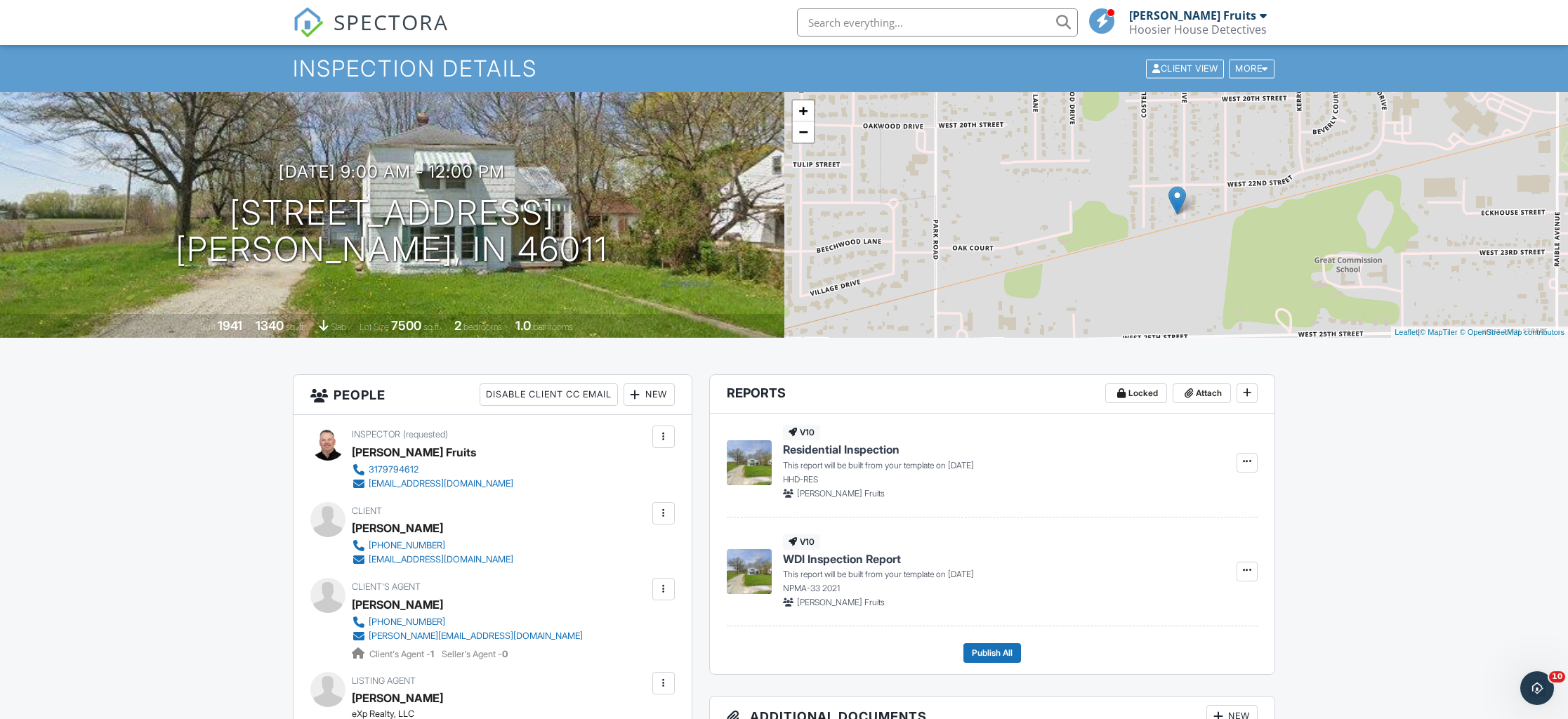
scroll to position [0, 0]
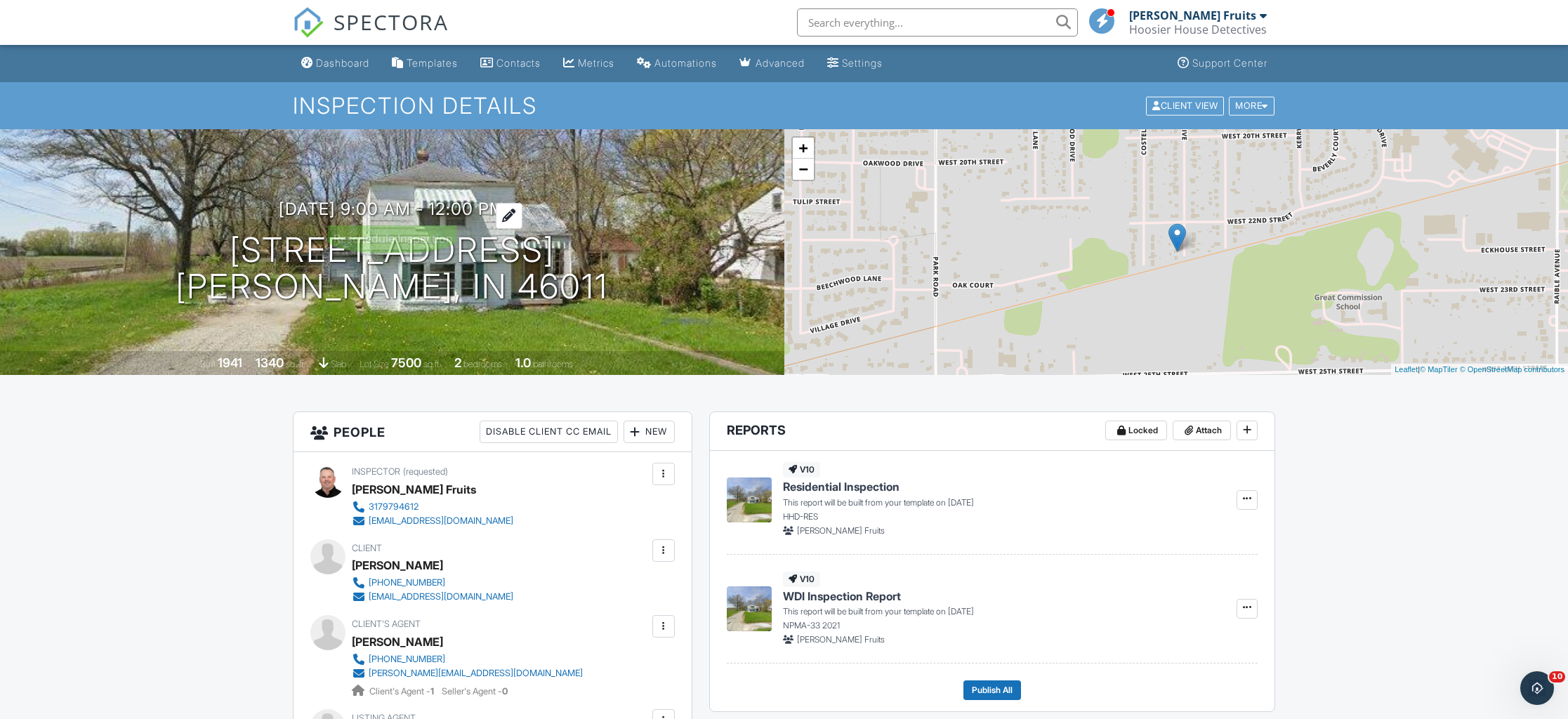
click at [490, 204] on h3 "[DATE] 9:00 am - 12:00 pm" at bounding box center [392, 209] width 226 height 19
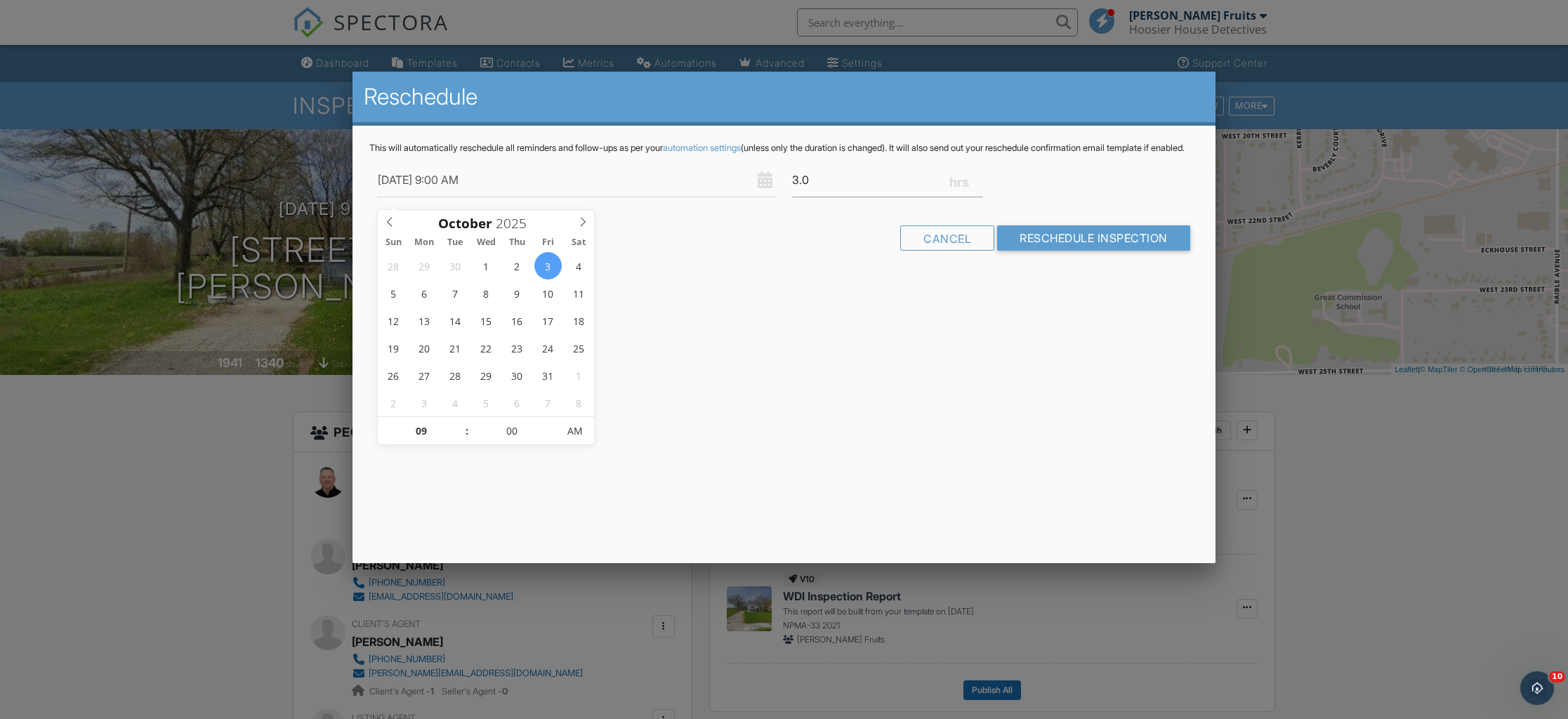
click at [1019, 401] on div "Reschedule This will automatically reschedule all reminders and follow-ups as p…" at bounding box center [783, 317] width 862 height 492
click at [160, 455] on div at bounding box center [784, 379] width 1568 height 899
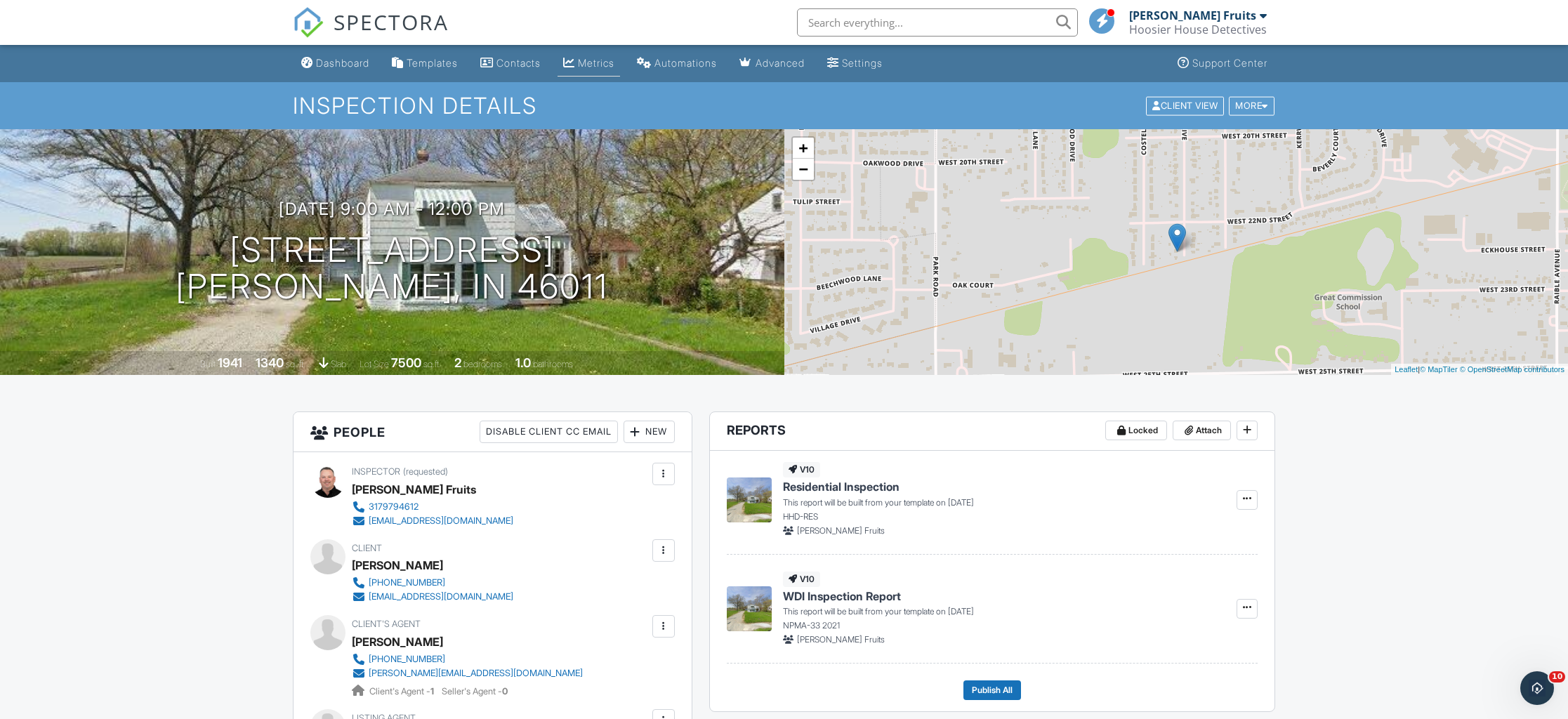
click at [597, 67] on div "Metrics" at bounding box center [597, 63] width 37 height 12
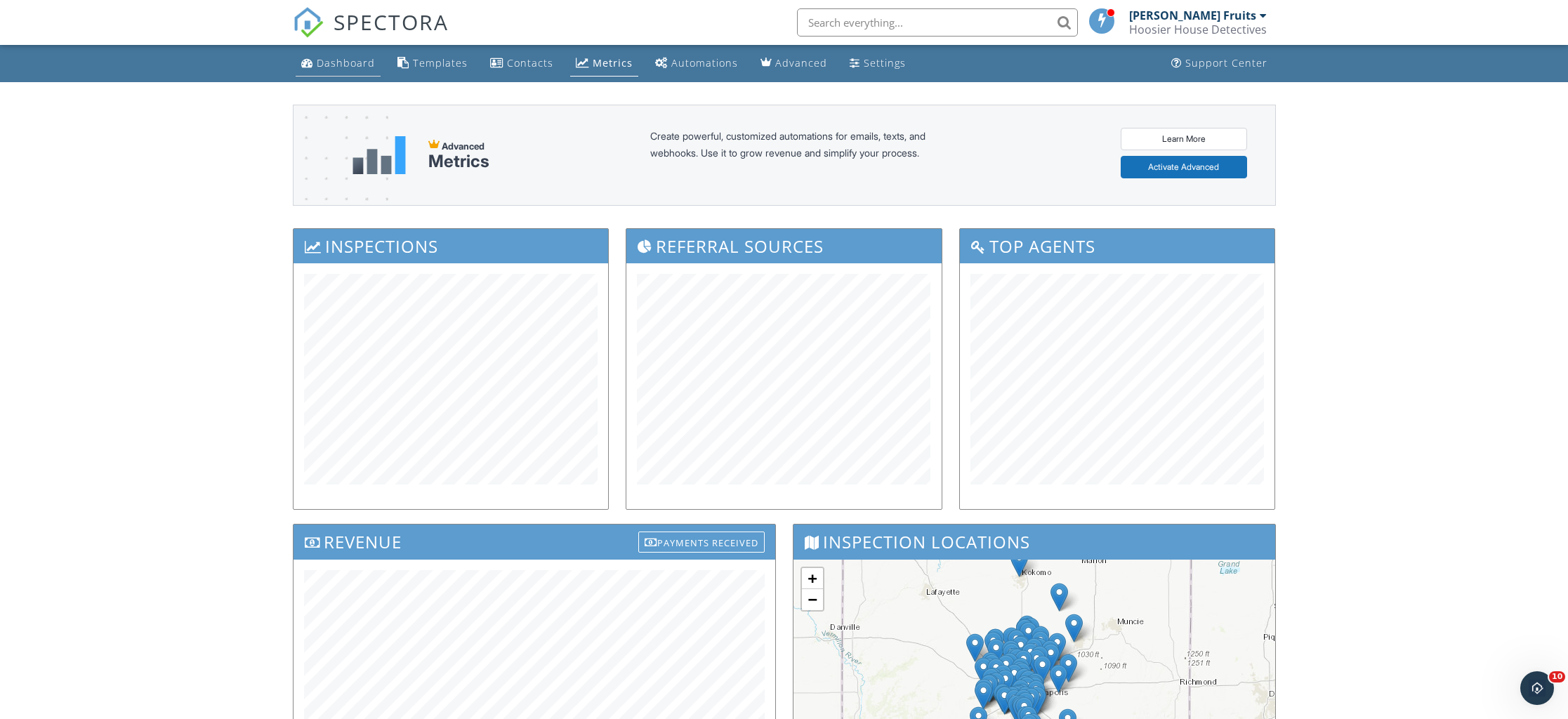
click at [348, 64] on div "Dashboard" at bounding box center [346, 62] width 58 height 13
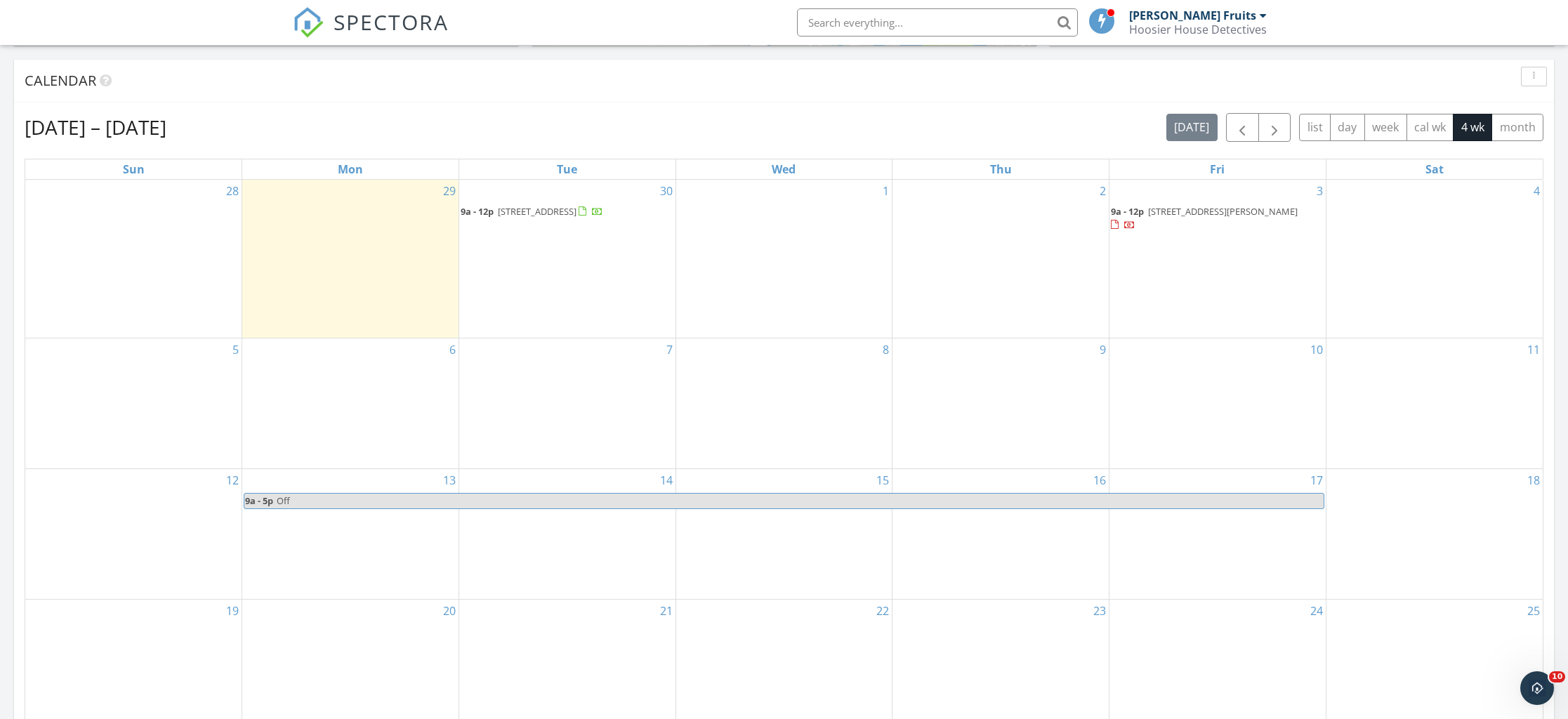
scroll to position [547, 0]
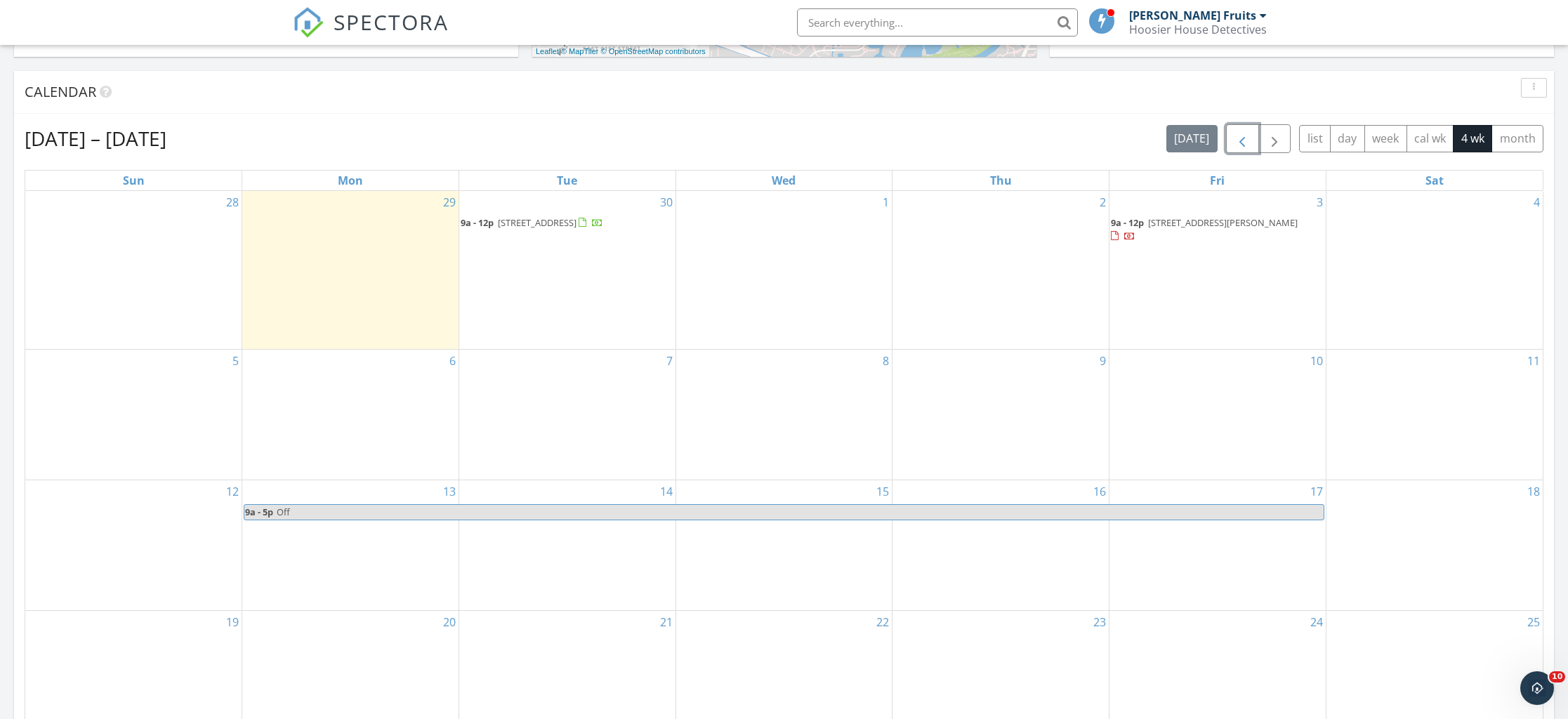
click at [1244, 132] on span "button" at bounding box center [1242, 139] width 17 height 17
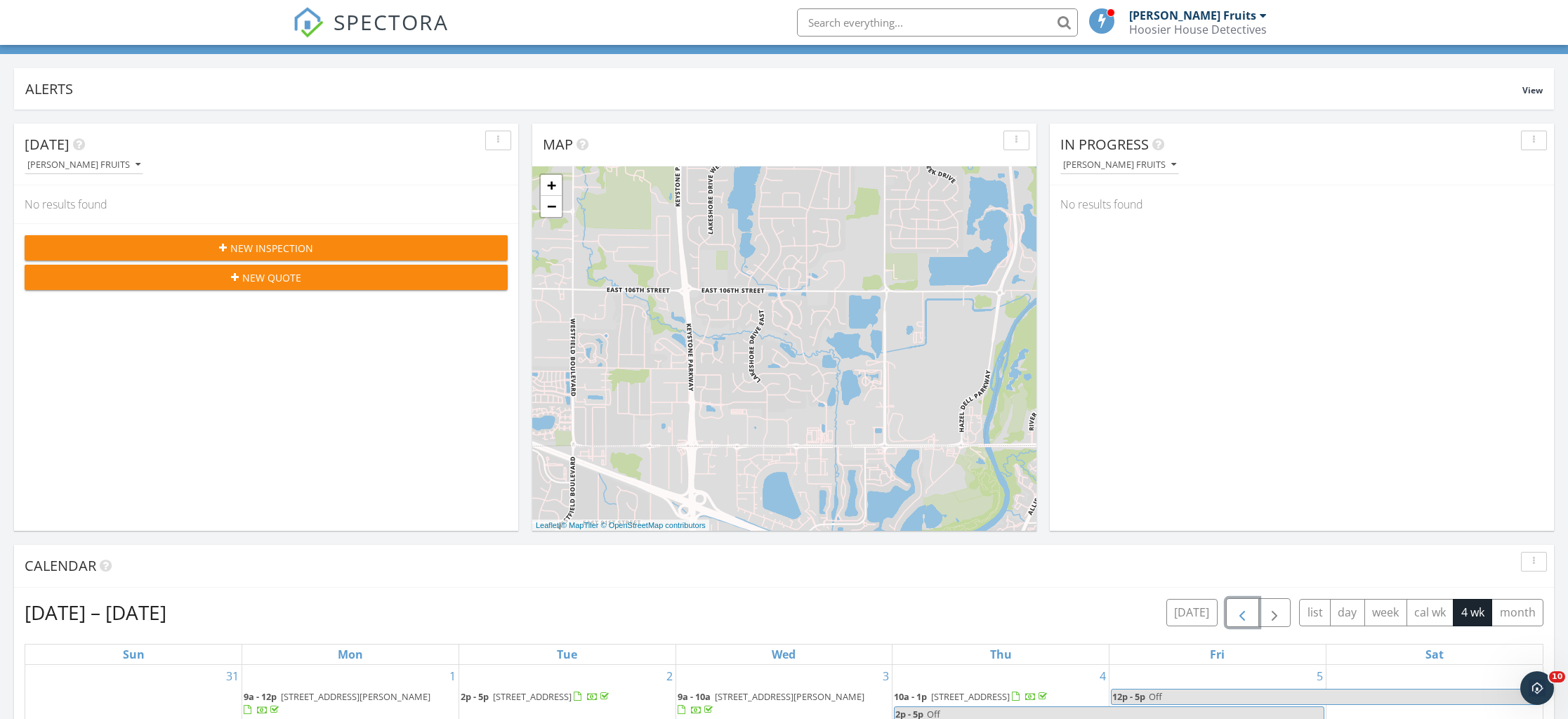
scroll to position [0, 0]
